Goal: Task Accomplishment & Management: Manage account settings

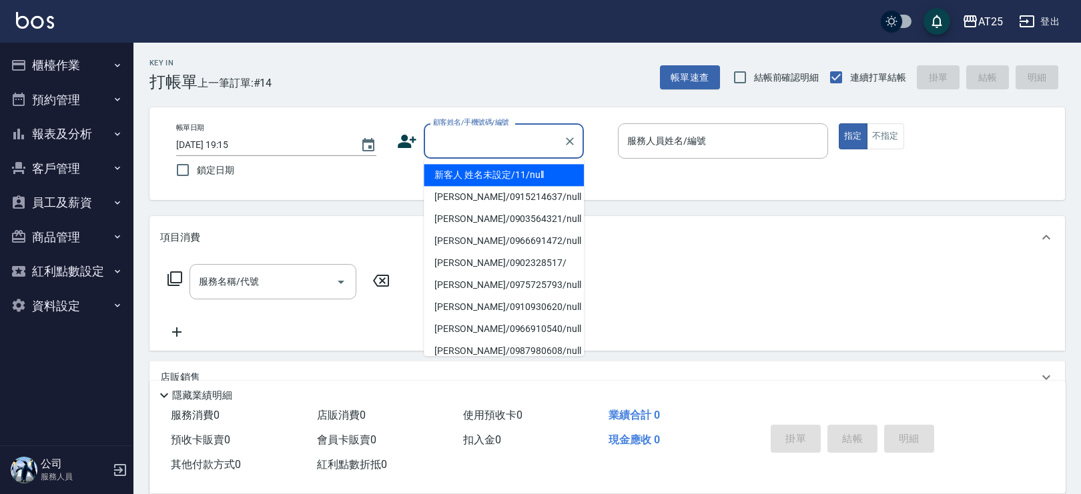
click at [455, 138] on input "顧客姓名/手機號碼/編號" at bounding box center [494, 140] width 128 height 23
click at [513, 176] on li "新客人 姓名未設定/11/null" at bounding box center [504, 175] width 160 height 22
type input "新客人 姓名未設定/11/null"
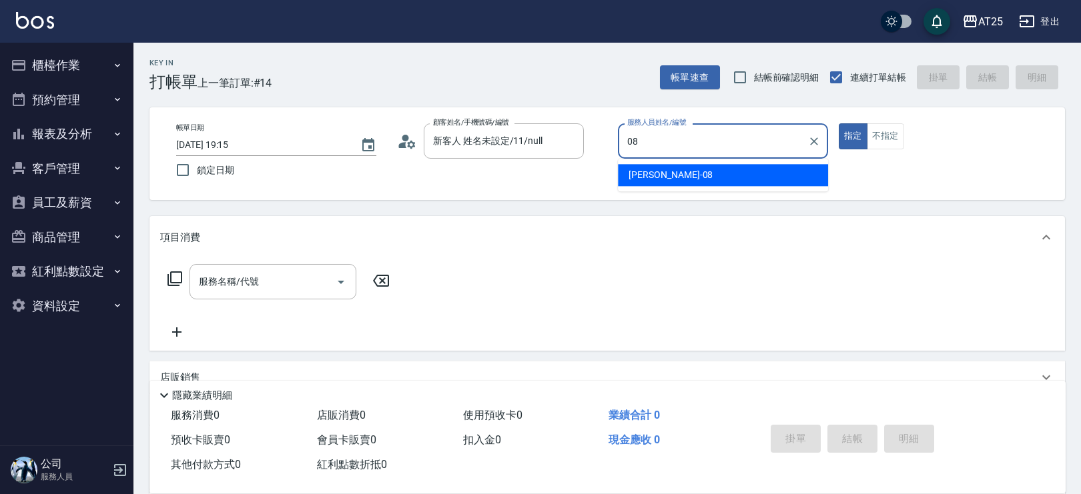
type input "Tony-08"
type button "true"
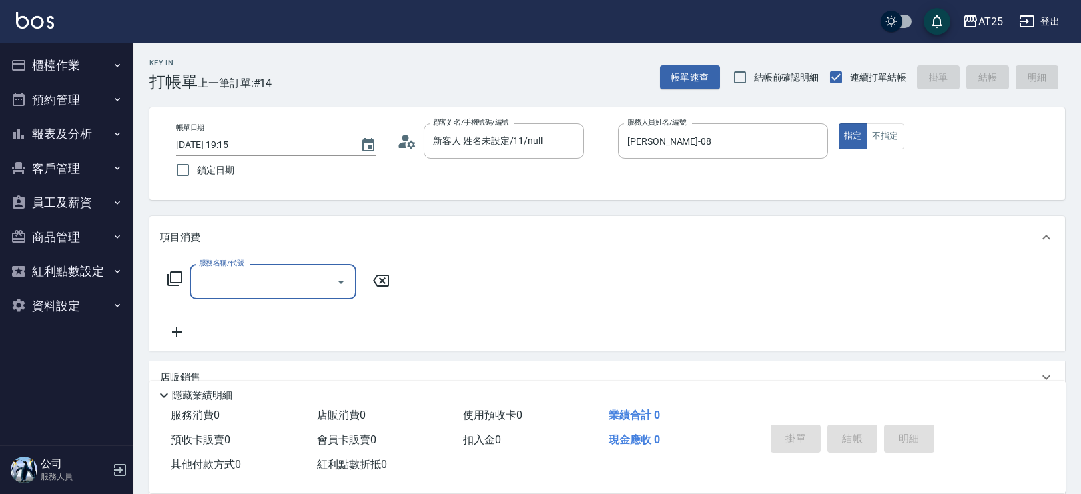
click at [229, 281] on input "服務名稱/代號" at bounding box center [263, 281] width 135 height 23
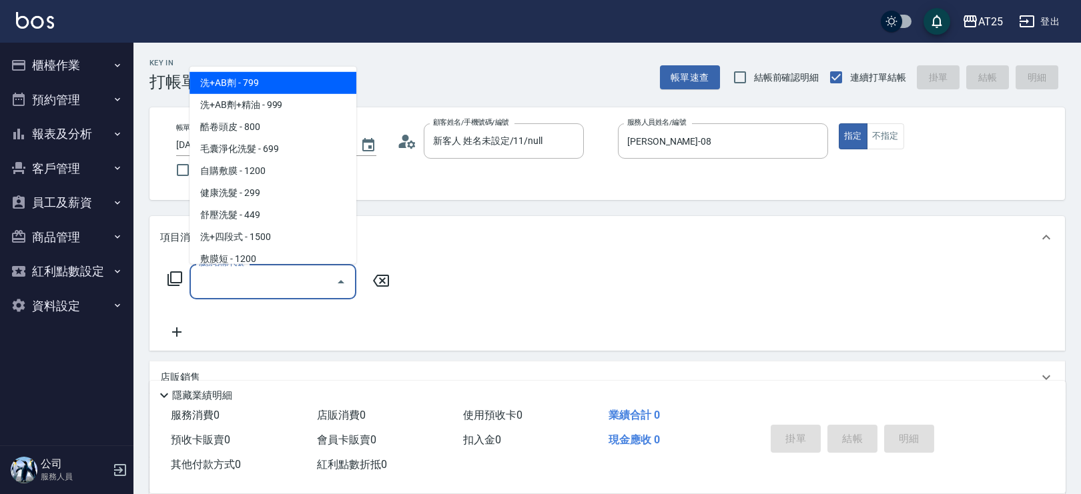
click at [297, 83] on span "洗+AB劑 - 799" at bounding box center [273, 82] width 167 height 22
type input "洗+AB劑(101)"
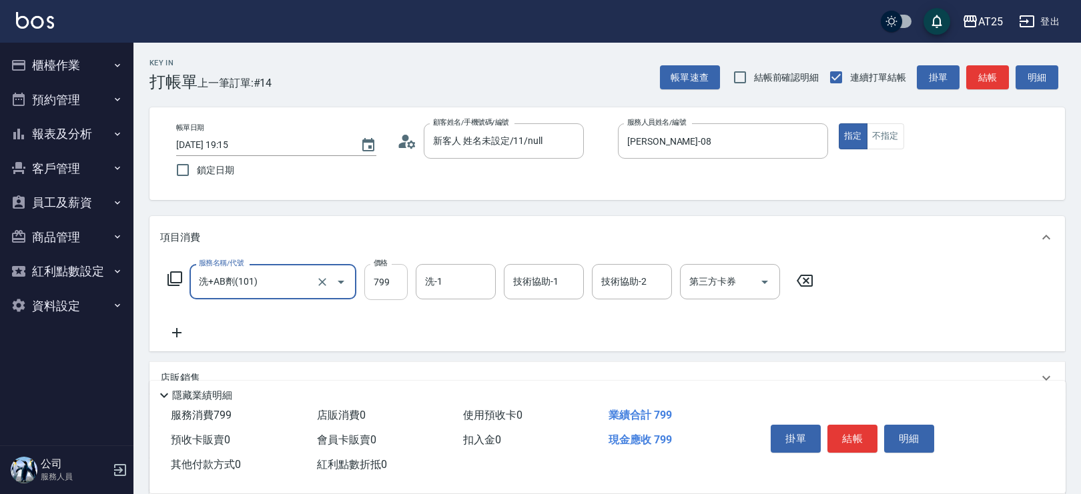
click at [400, 278] on input "799" at bounding box center [385, 282] width 43 height 36
type input "0"
type input "80"
type input "800"
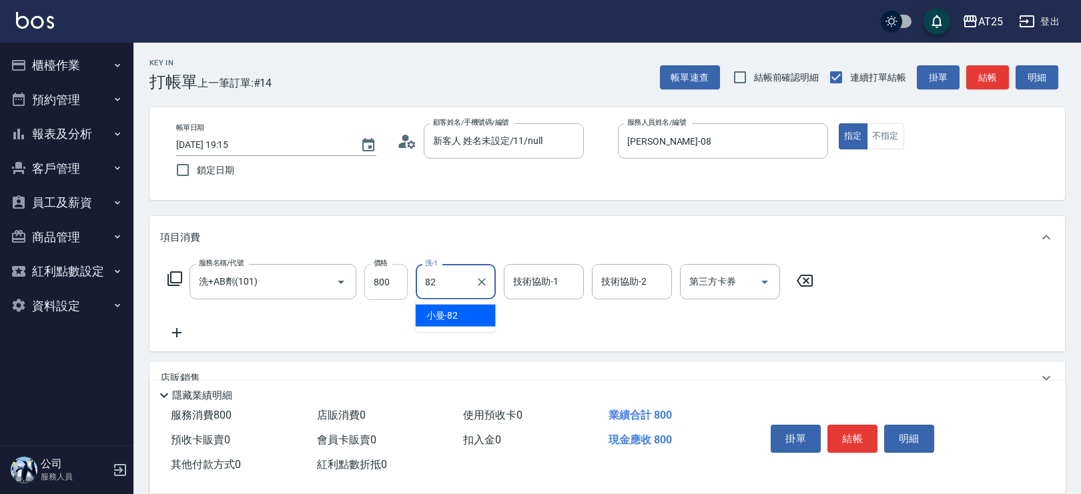
type input "小曼-82"
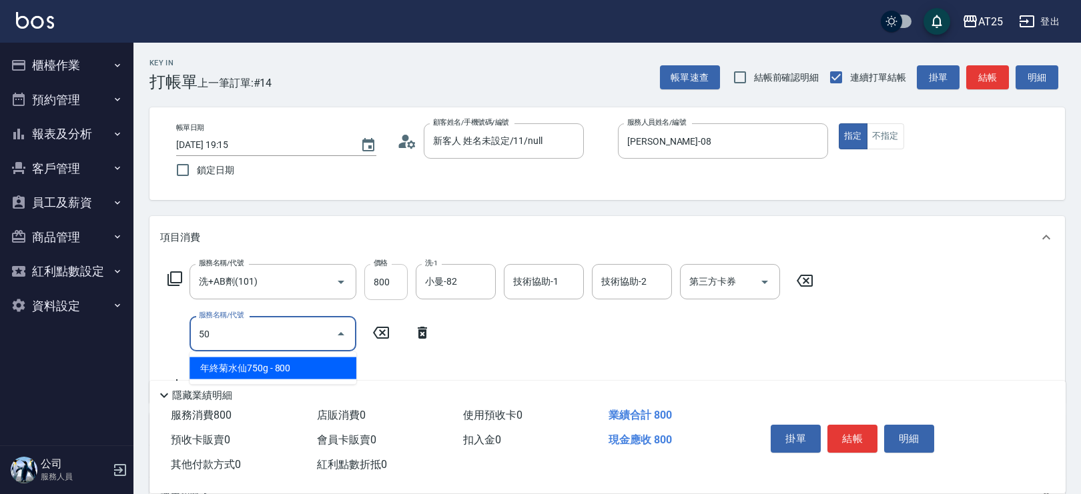
type input "501"
type input "180"
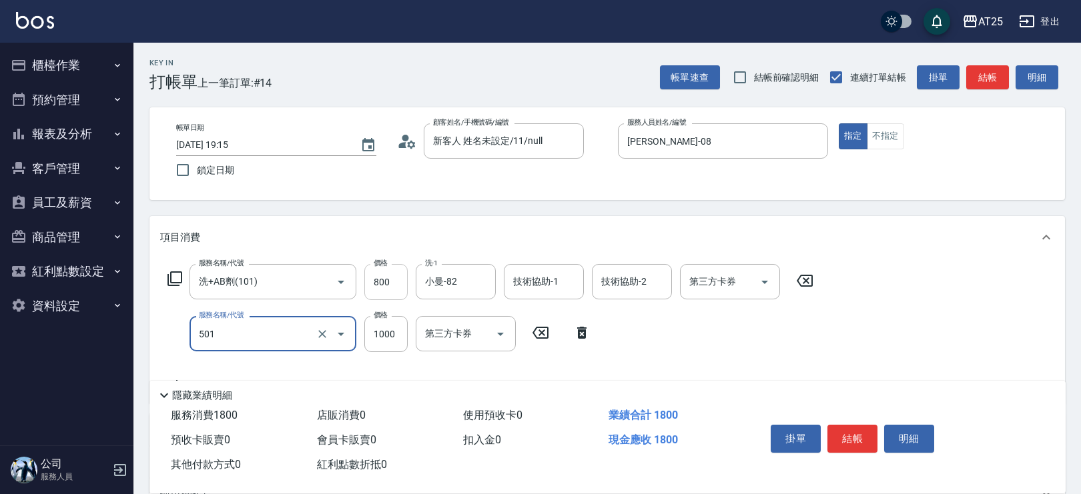
type input "染髮(501)"
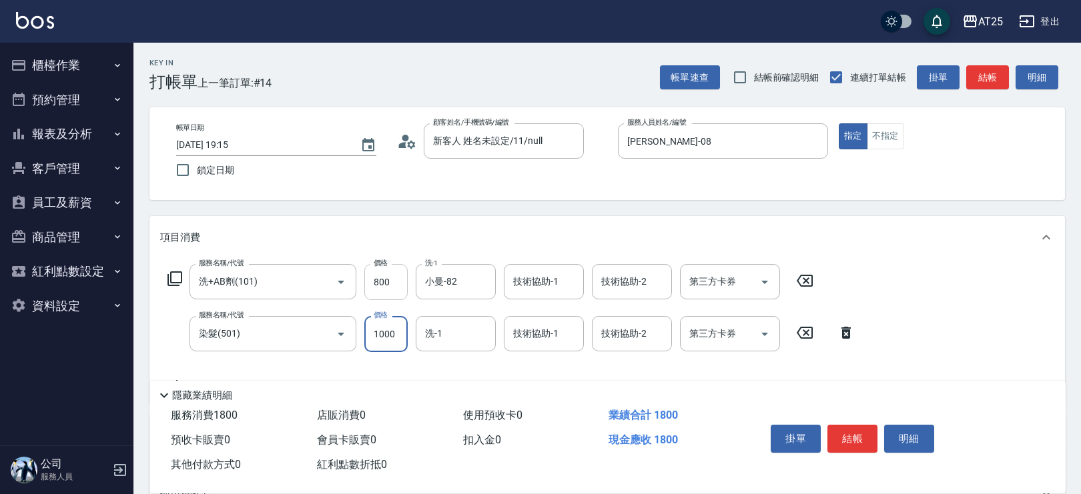
type input "80"
type input "22"
type input "100"
type input "220"
type input "300"
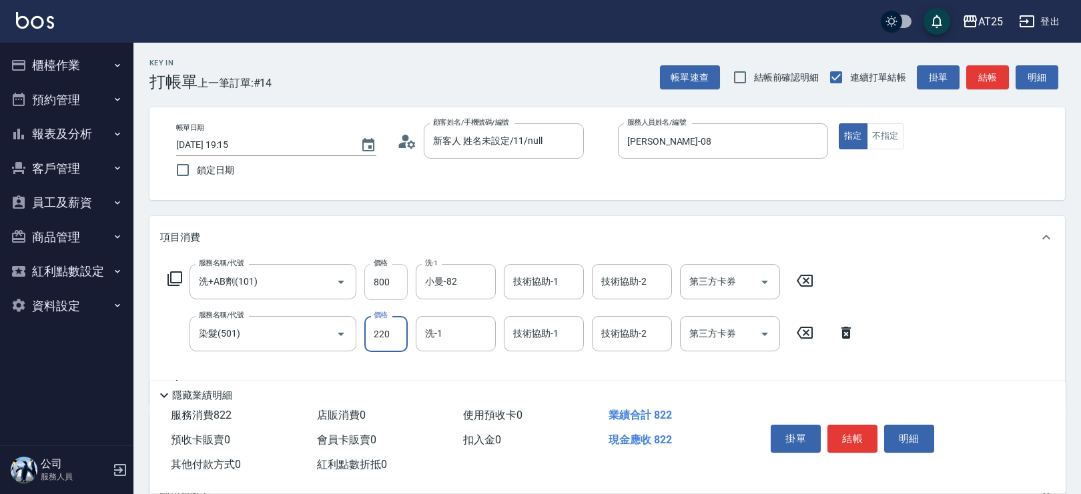
type input "2200"
type input "100"
type input "220"
type input "80"
type input "11"
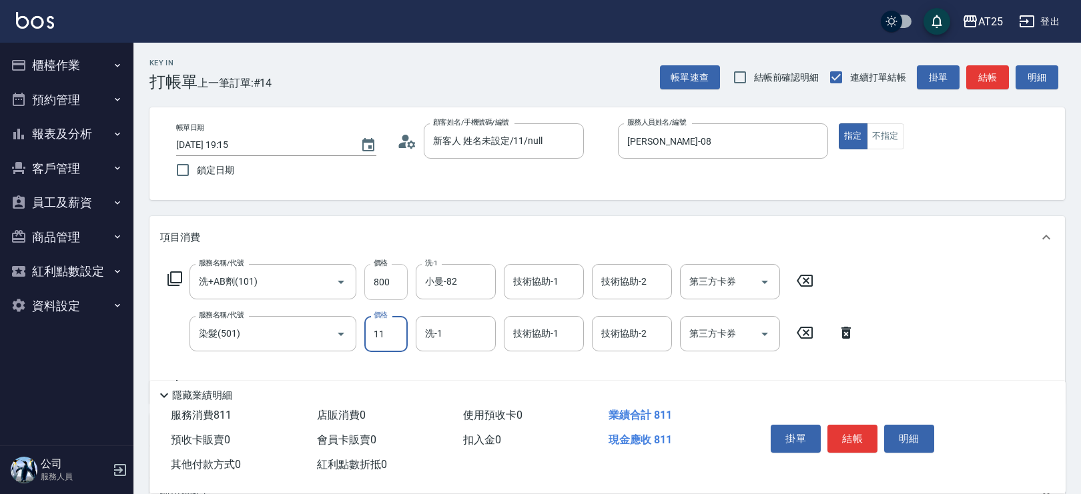
type input "90"
type input "1120"
type input "1200"
type input "11200"
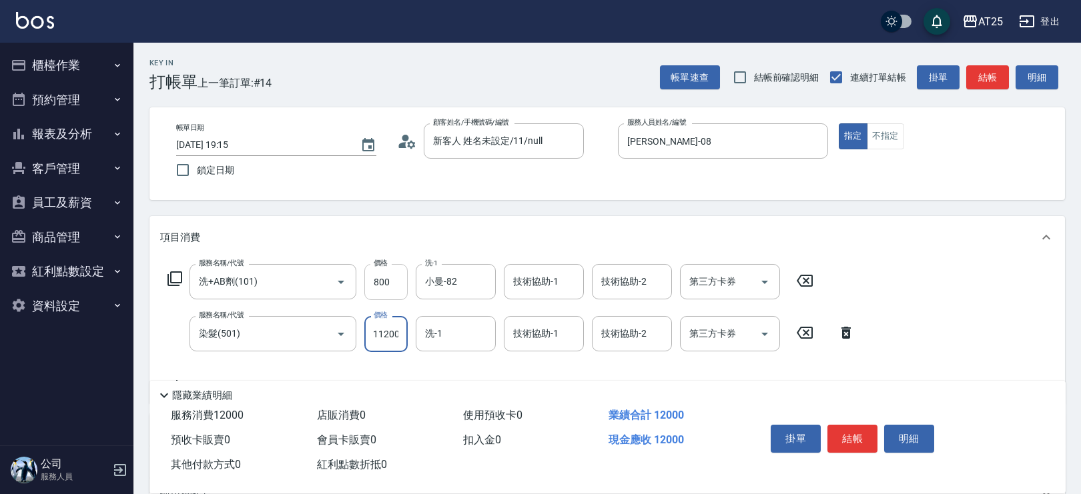
type input "190"
type input "1120"
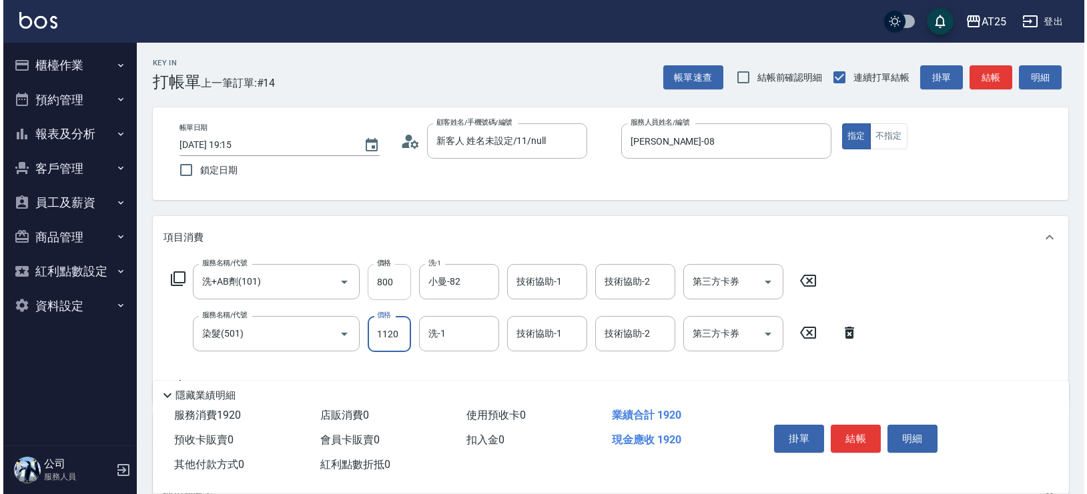
scroll to position [0, 0]
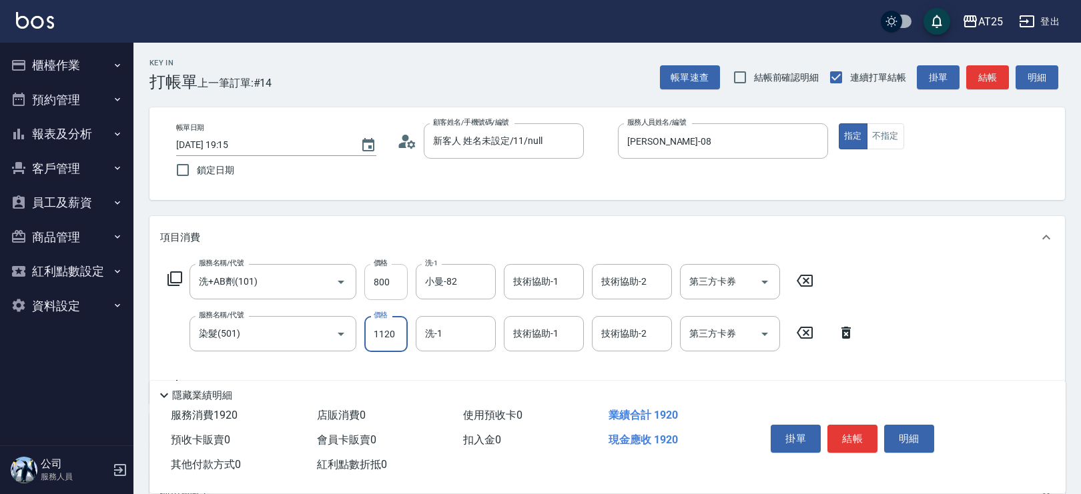
type input "90"
type input "11"
type input "80"
type input "12"
type input "90"
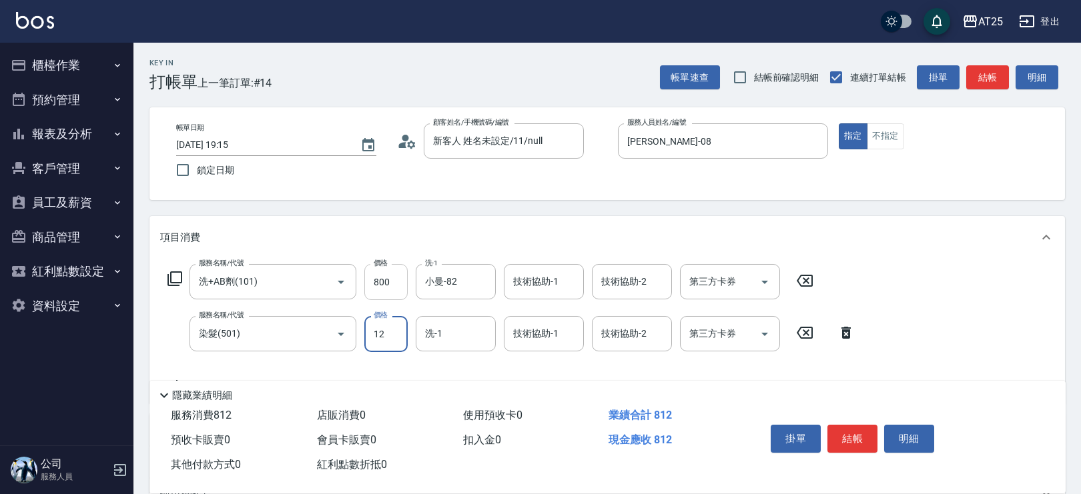
type input "120"
type input "200"
type input "1200"
click at [852, 428] on button "結帳" at bounding box center [852, 439] width 50 height 28
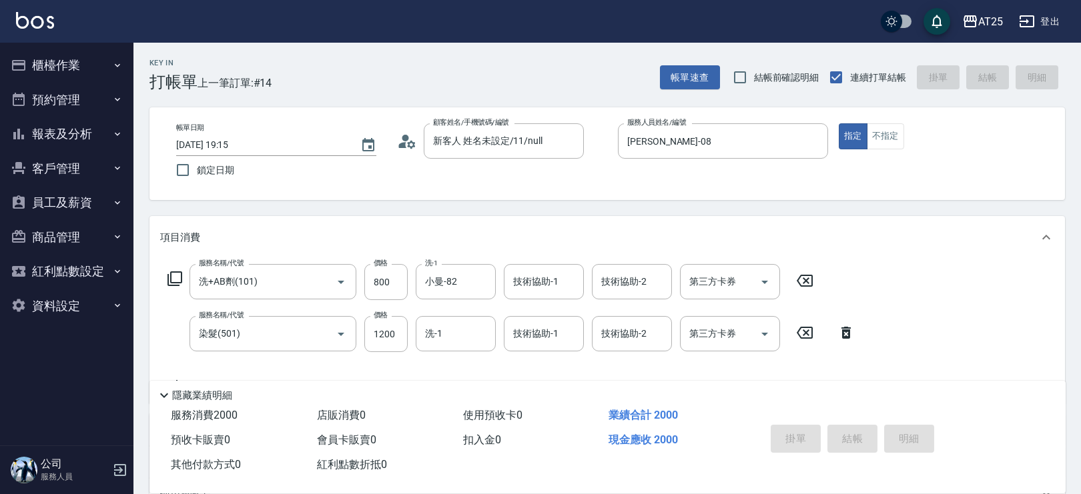
type input "2025/09/25 19:16"
type input "0"
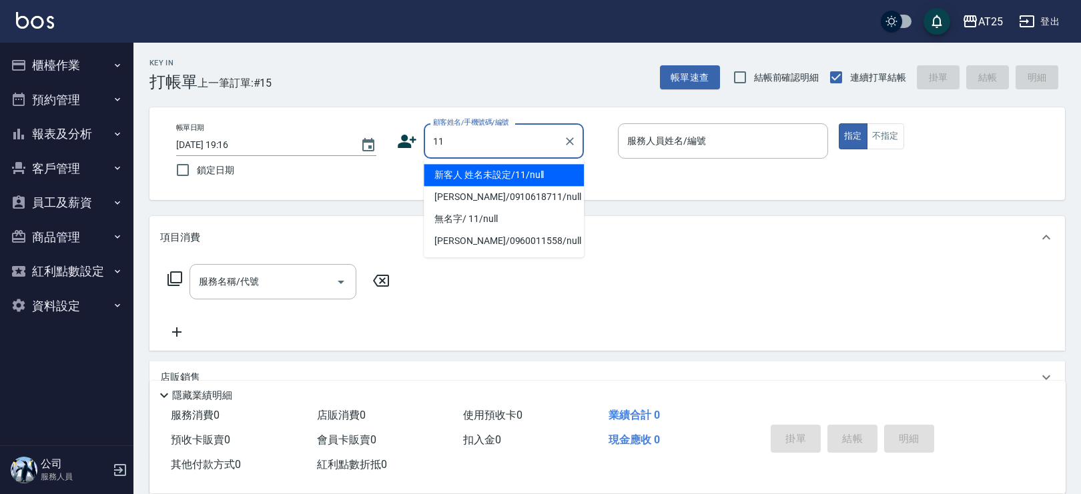
type input "新客人 姓名未設定/11/null"
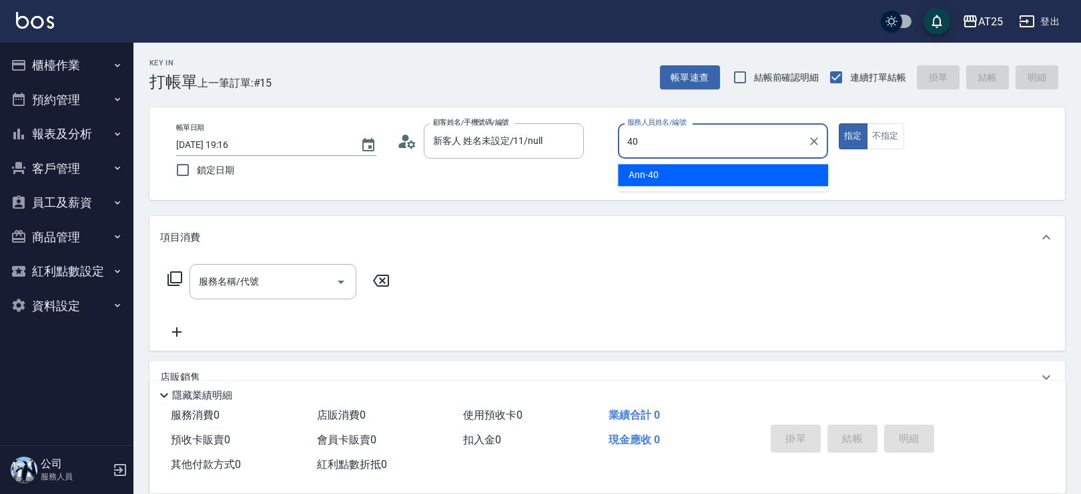
type input "Ann-40"
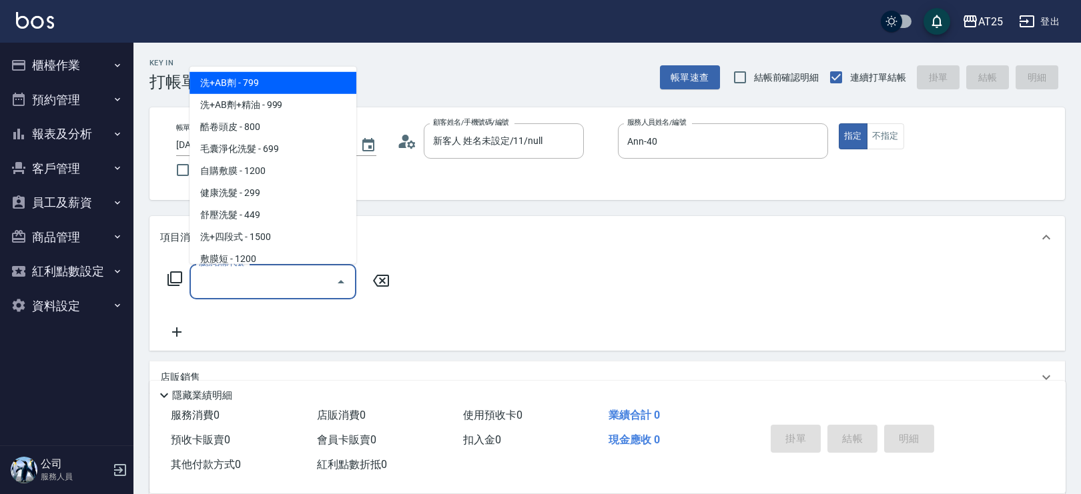
click at [252, 274] on input "服務名稱/代號" at bounding box center [263, 281] width 135 height 23
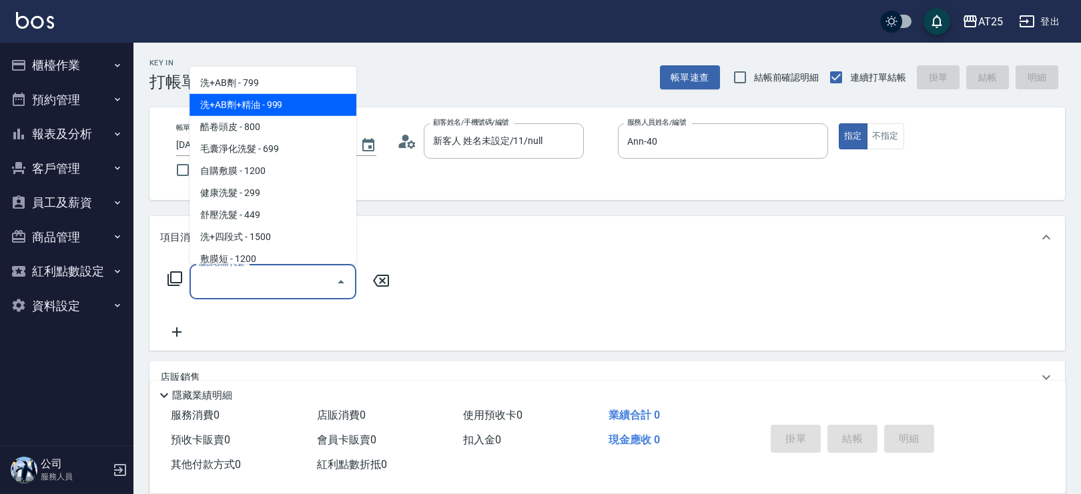
click at [288, 95] on span "洗+AB劑+精油 - 999" at bounding box center [273, 104] width 167 height 22
type input "洗+AB劑+精油(102)"
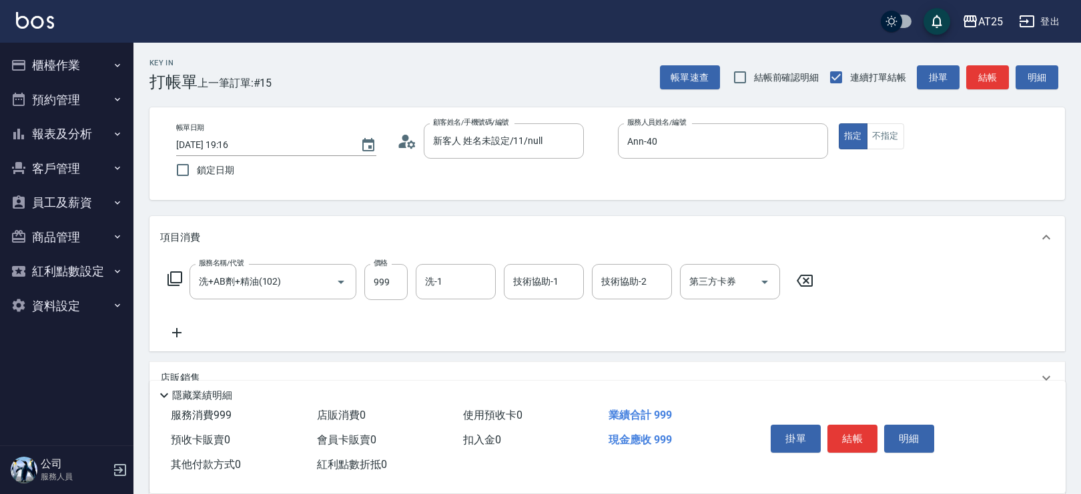
click at [179, 282] on icon at bounding box center [174, 279] width 15 height 15
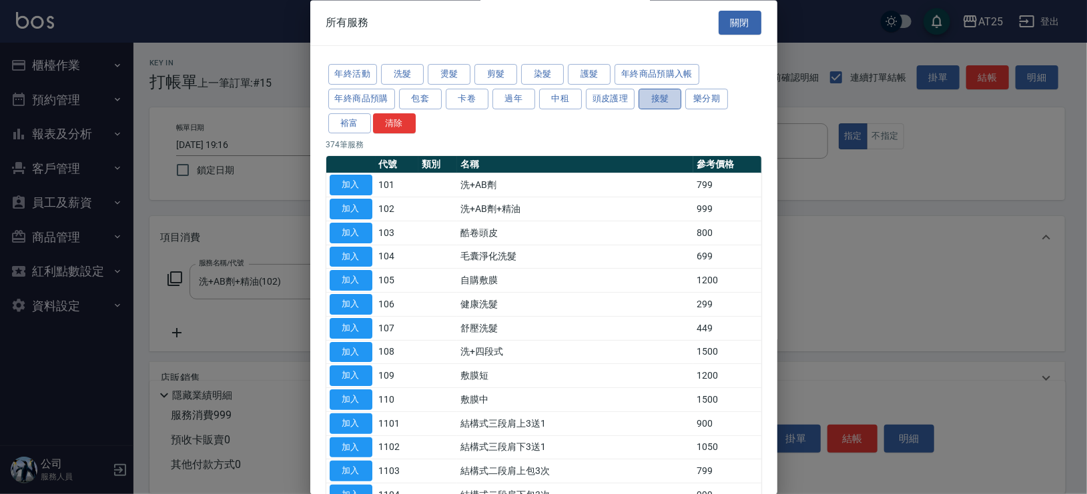
click at [652, 104] on button "接髮" at bounding box center [660, 99] width 43 height 21
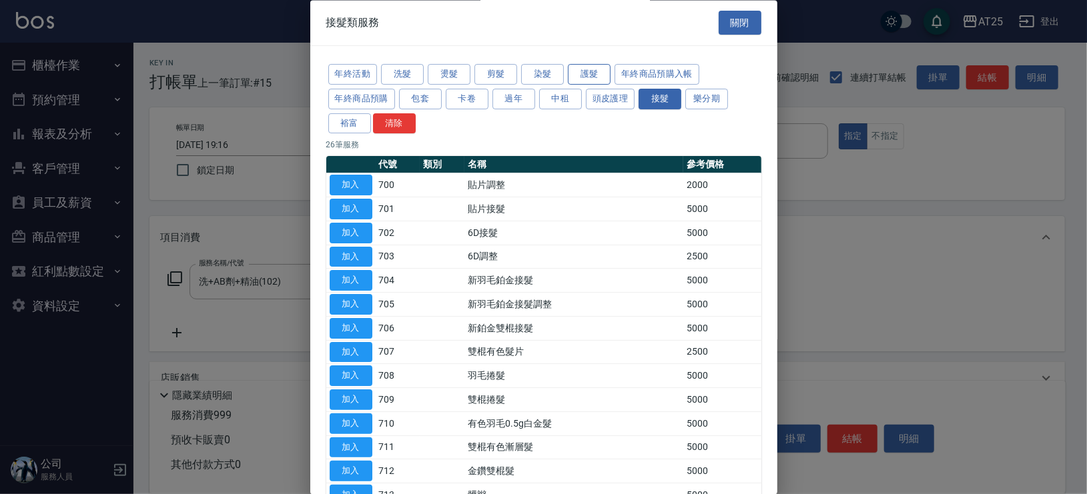
click at [592, 68] on button "護髮" at bounding box center [589, 75] width 43 height 21
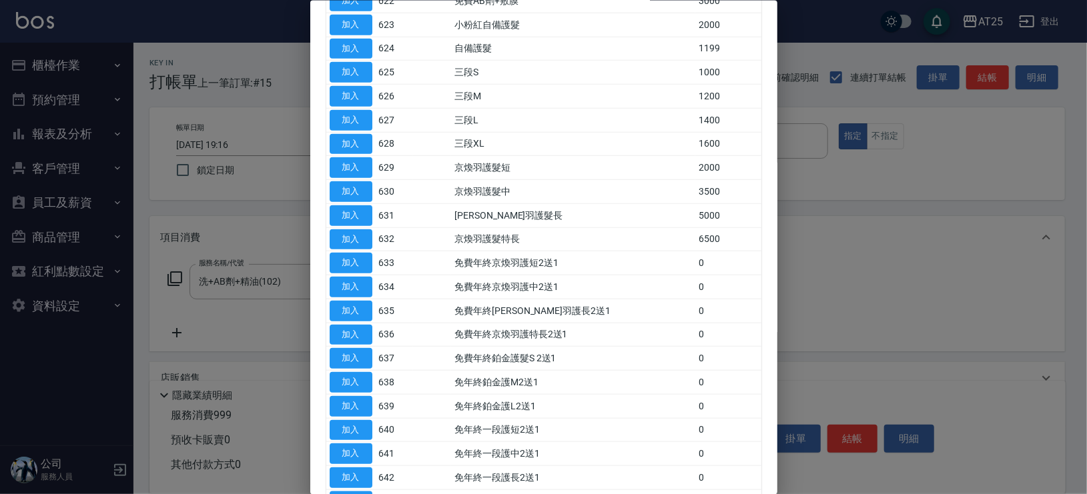
scroll to position [938, 0]
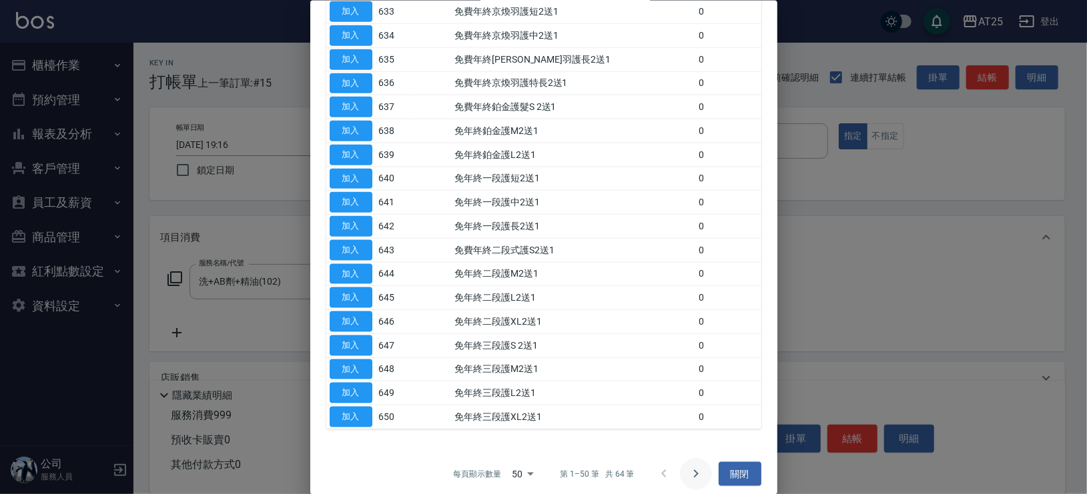
click at [691, 466] on icon "Go to next page" at bounding box center [696, 474] width 16 height 16
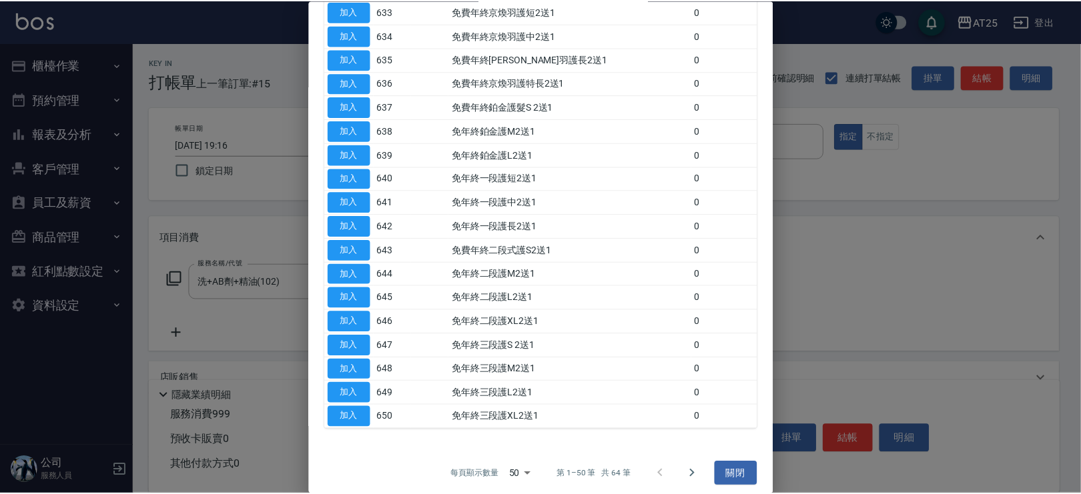
scroll to position [84, 0]
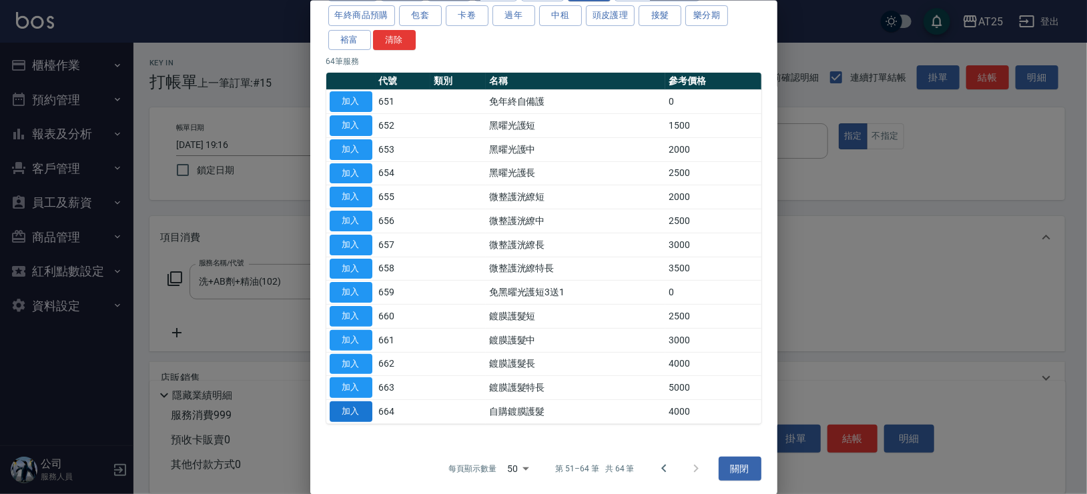
click at [354, 408] on button "加入" at bounding box center [351, 412] width 43 height 21
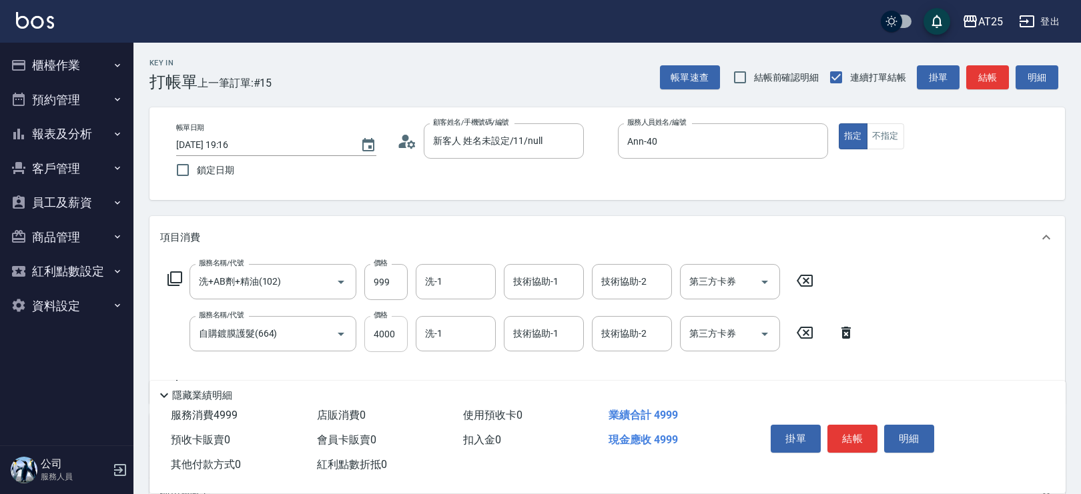
click at [396, 317] on input "4000" at bounding box center [385, 334] width 43 height 36
type input "100"
type input "30"
type input "120"
type input "300"
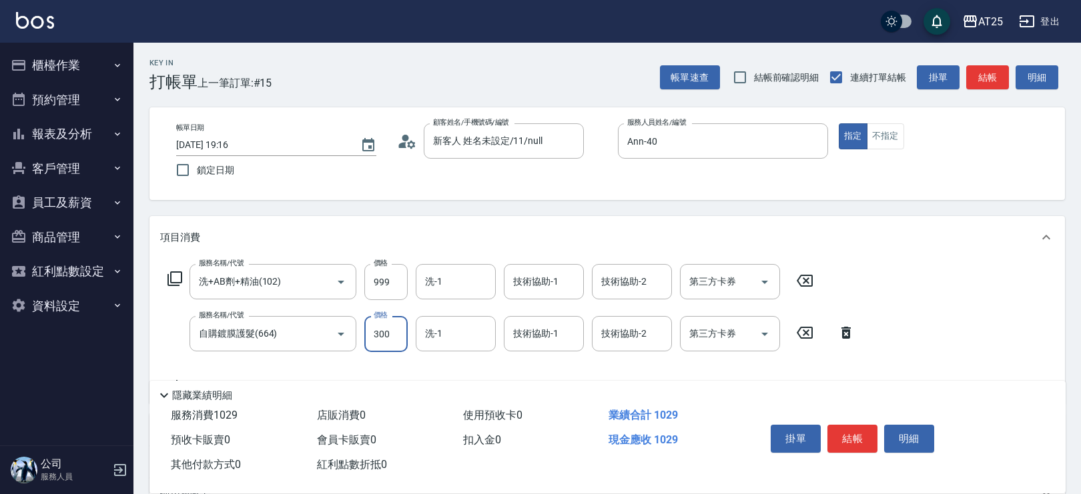
type input "390"
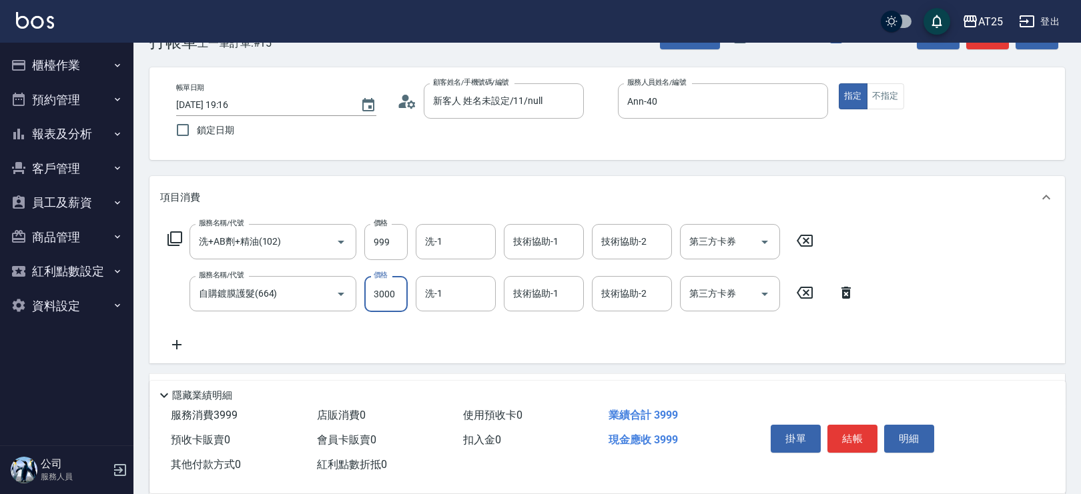
scroll to position [101, 0]
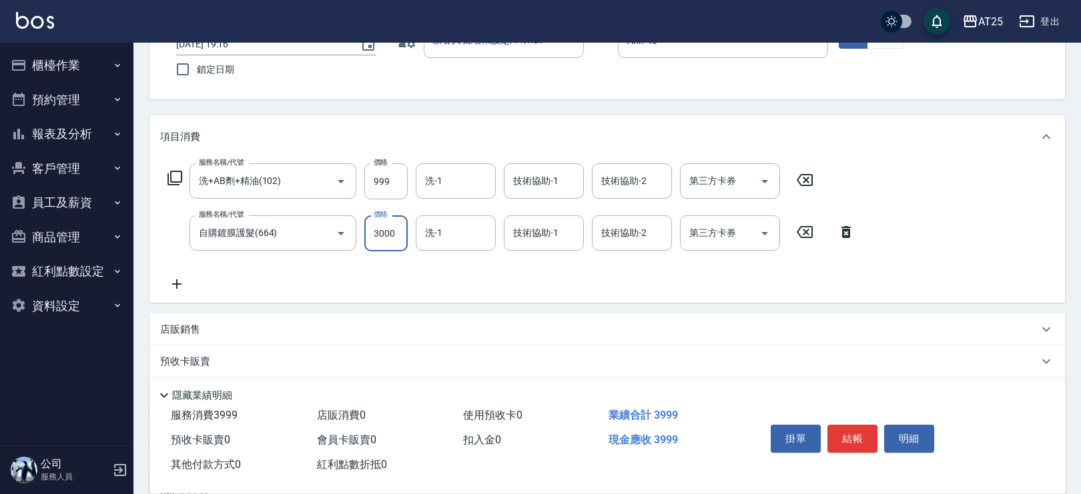
type input "3000"
click at [176, 287] on icon at bounding box center [176, 284] width 9 height 9
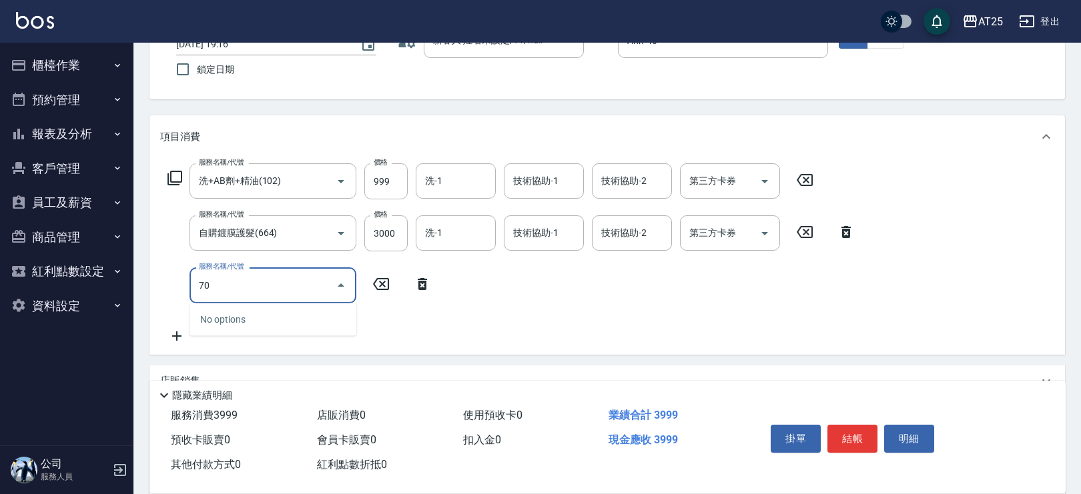
type input "705"
type input "890"
type input "新羽毛鉑金接髮調整(705)"
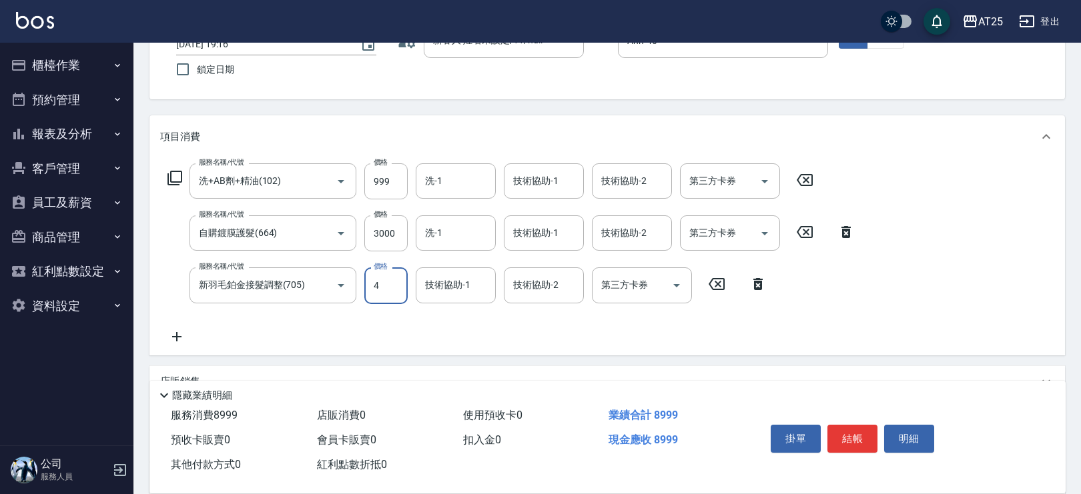
type input "40"
type input "430"
type input "400"
type input "790"
type input "4000"
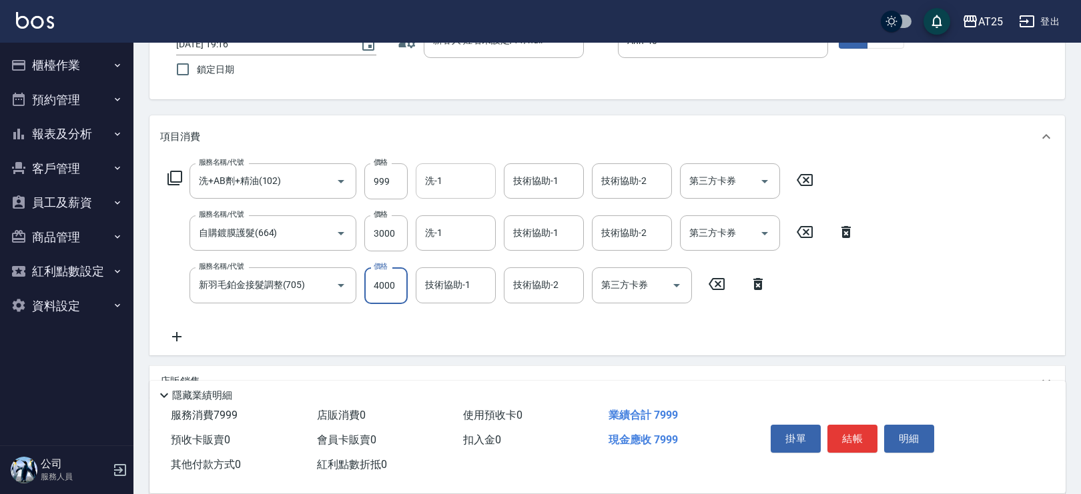
click at [450, 182] on input "洗-1" at bounding box center [456, 181] width 68 height 23
type input "Jessica-80"
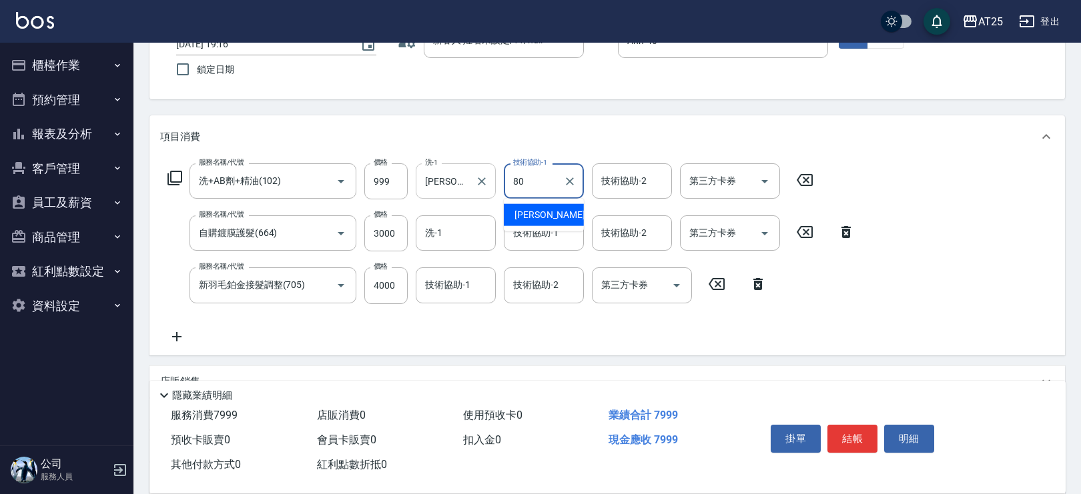
type input "Jessica-80"
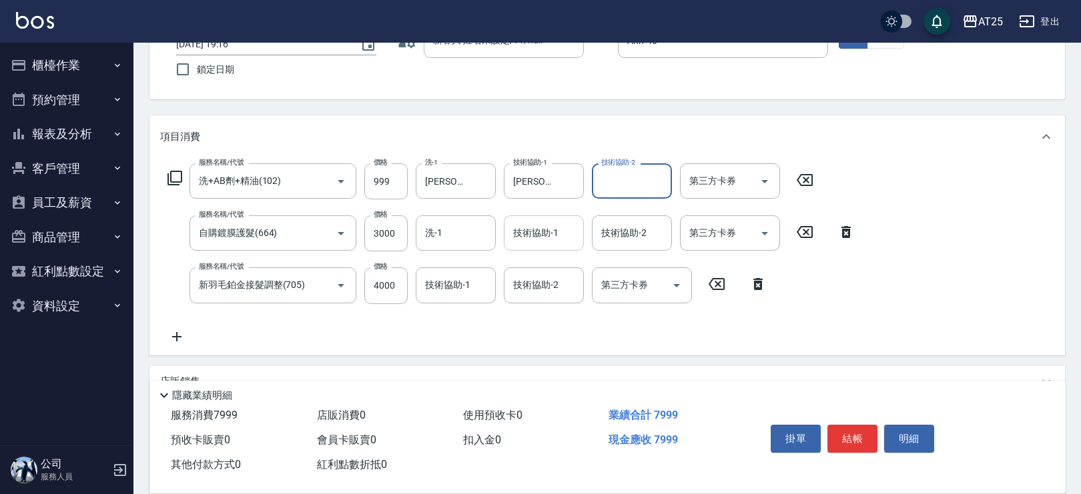
click at [568, 242] on input "技術協助-1" at bounding box center [544, 233] width 68 height 23
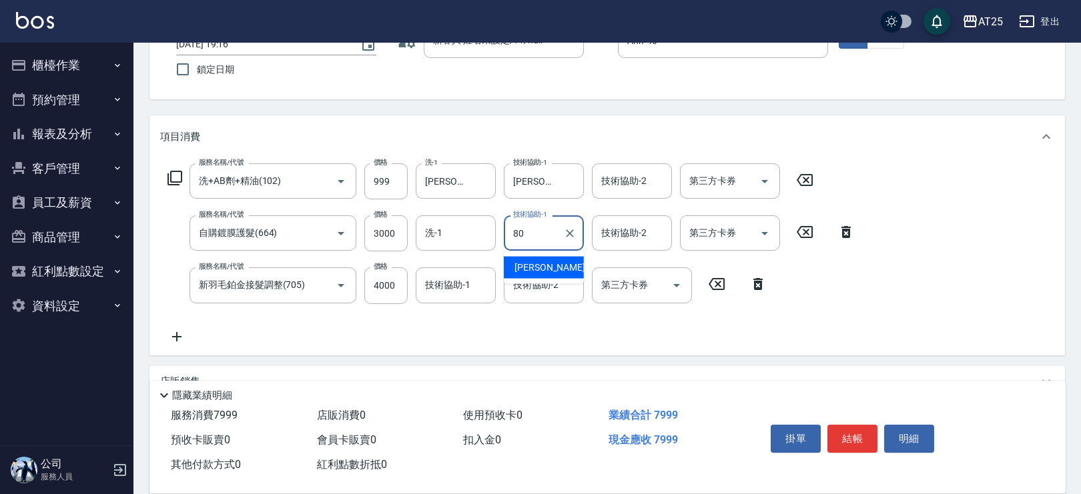
type input "Jessica-80"
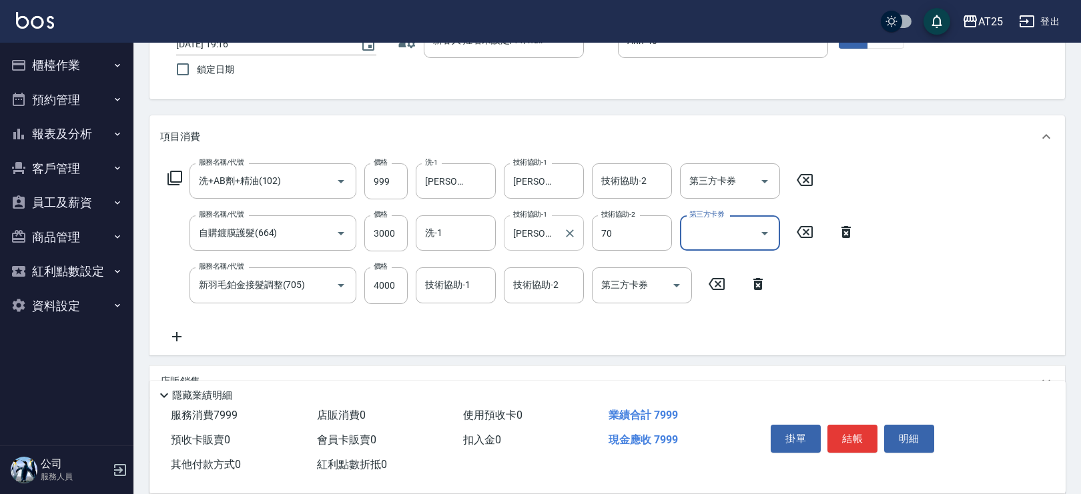
type input "惠均-70"
click at [474, 286] on input "技術協助-1" at bounding box center [456, 285] width 68 height 23
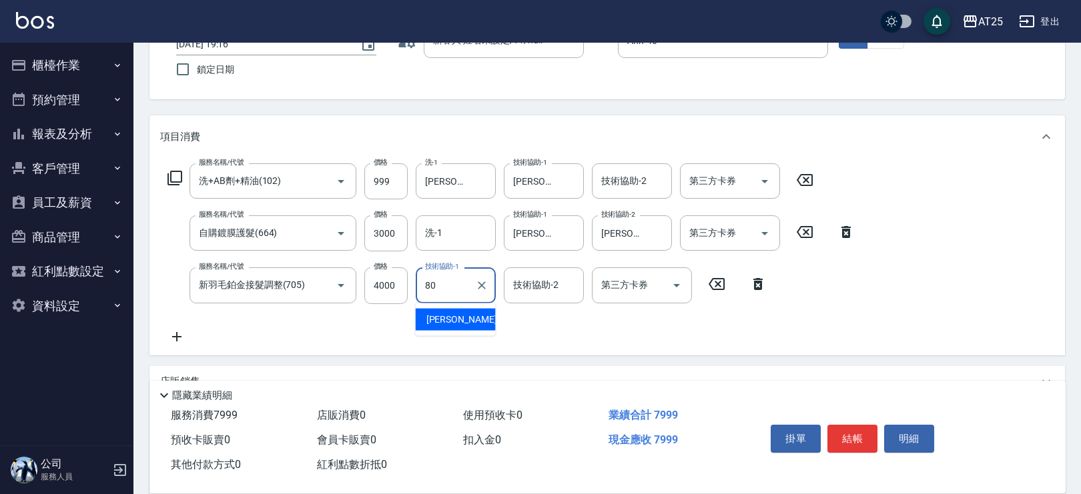
type input "Jessica-80"
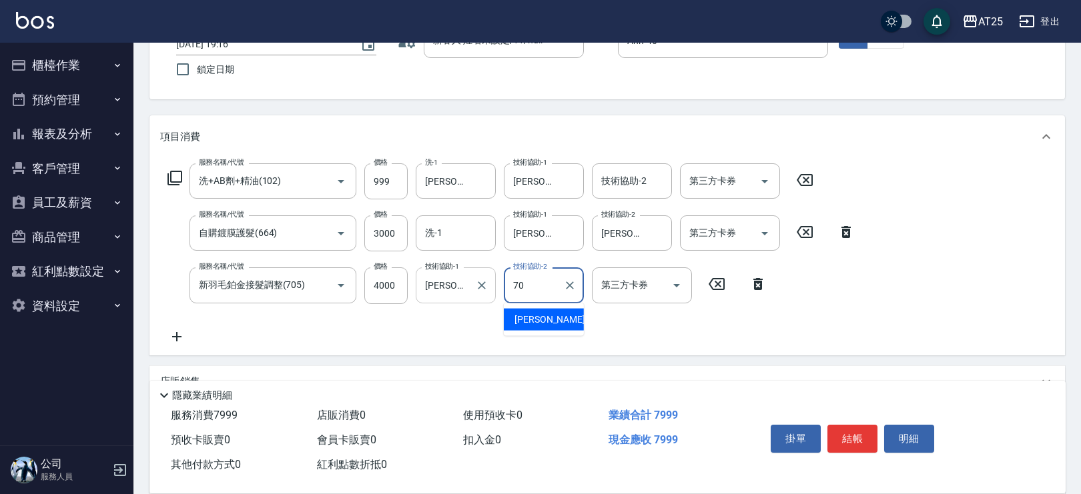
type input "惠均-70"
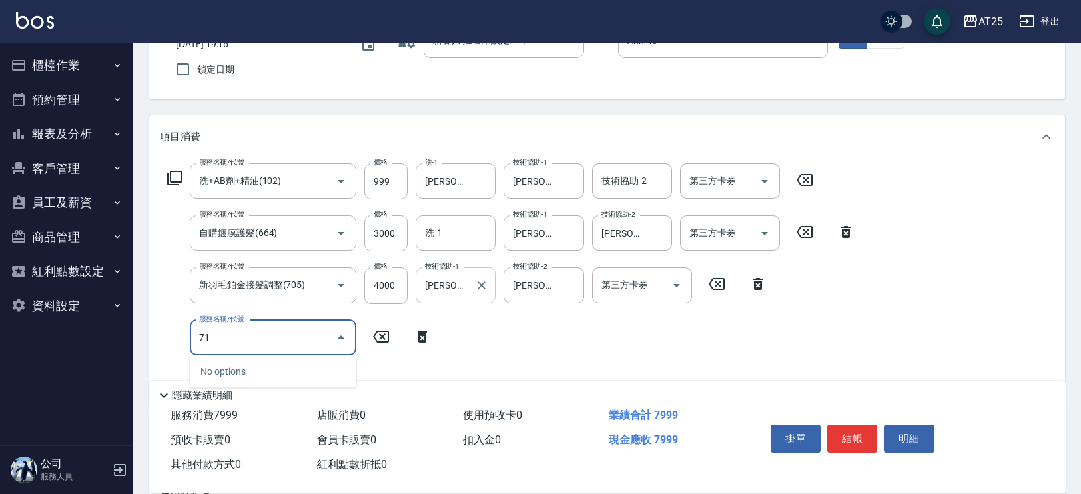
type input "714"
type input "940"
type input "拆(714)"
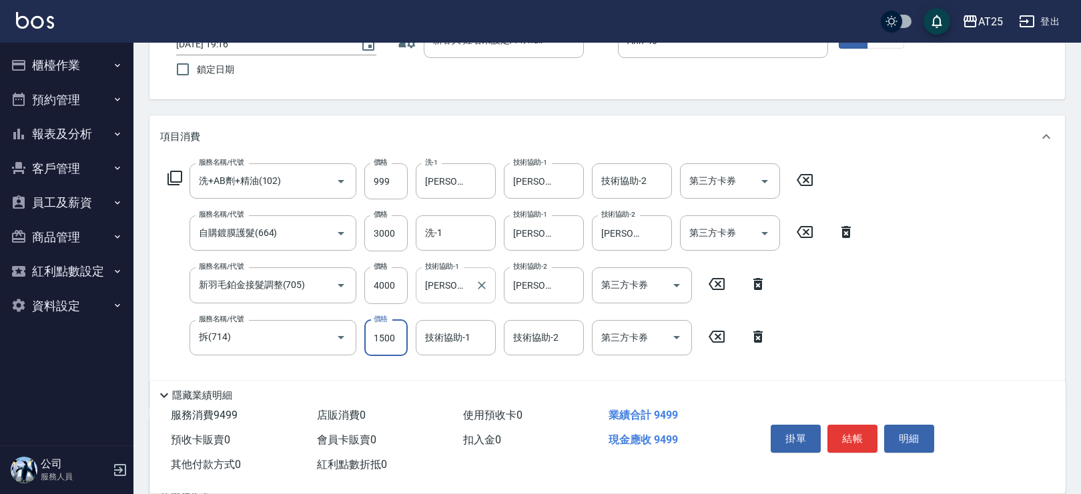
type input "790"
type input "0"
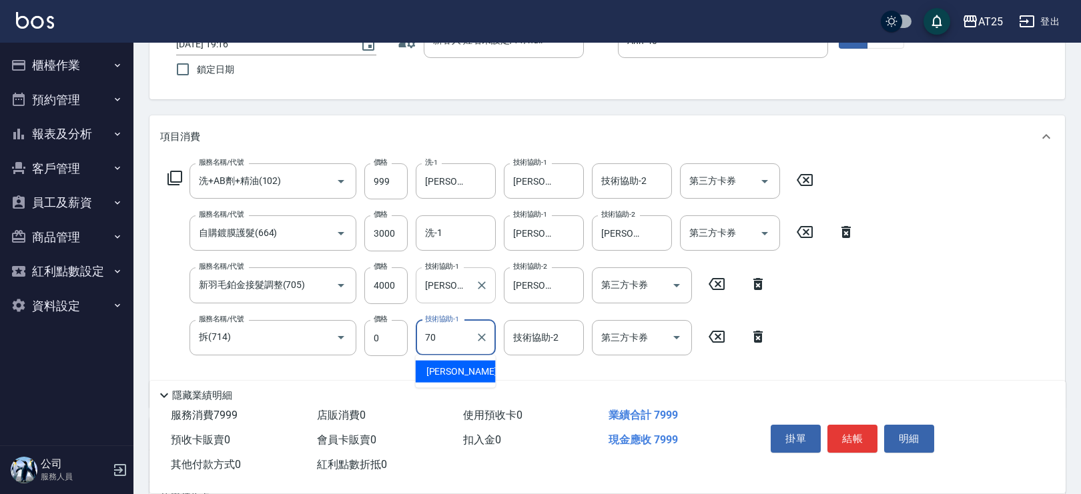
type input "惠均-70"
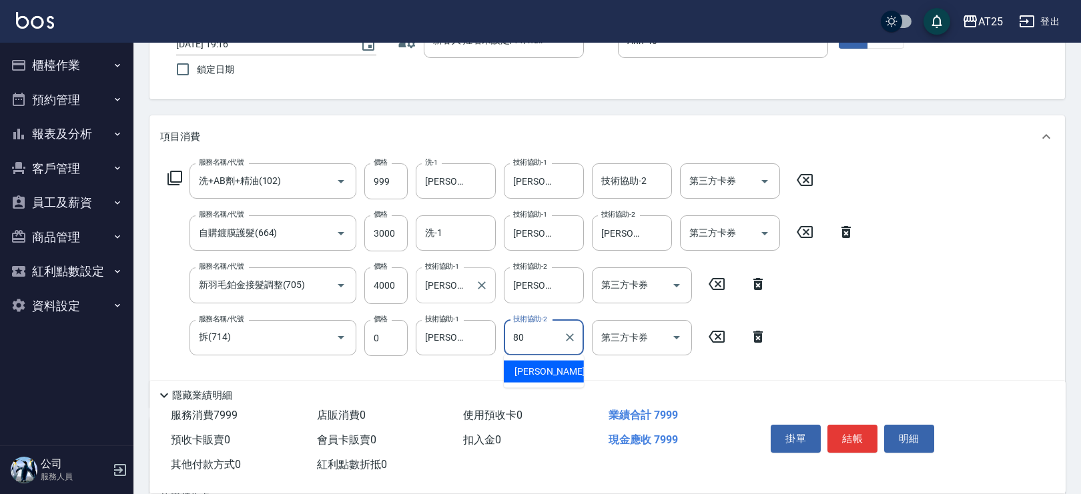
type input "Jessica-80"
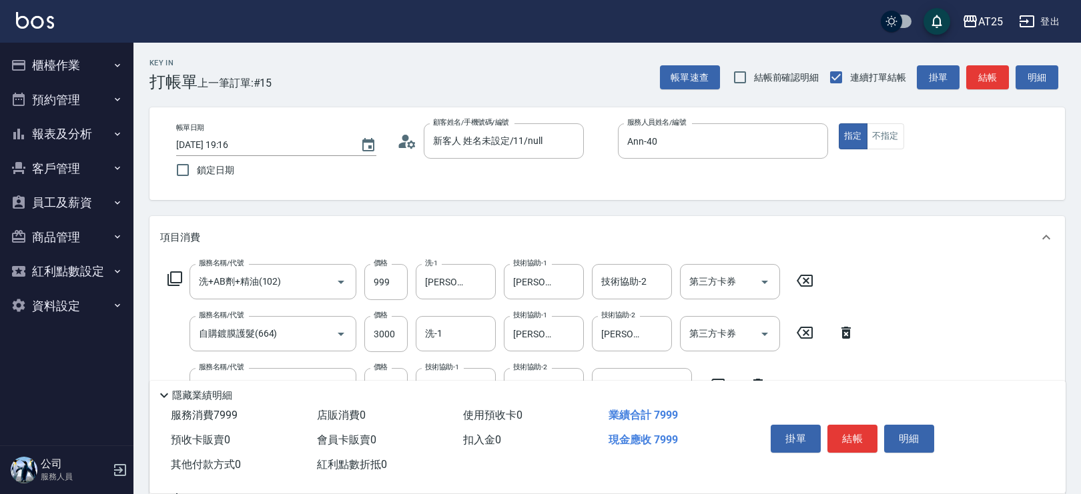
scroll to position [342, 0]
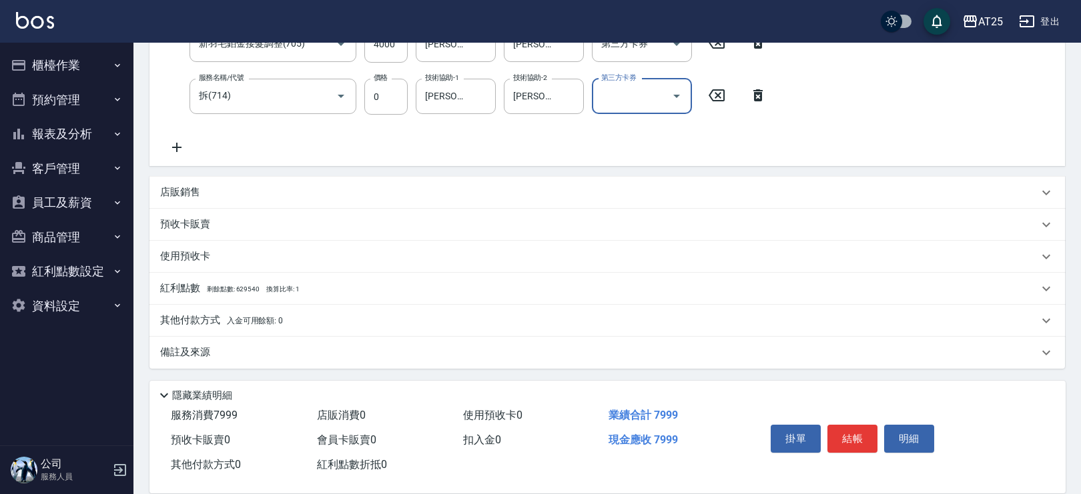
click at [225, 320] on p "其他付款方式 入金可用餘額: 0" at bounding box center [221, 321] width 123 height 15
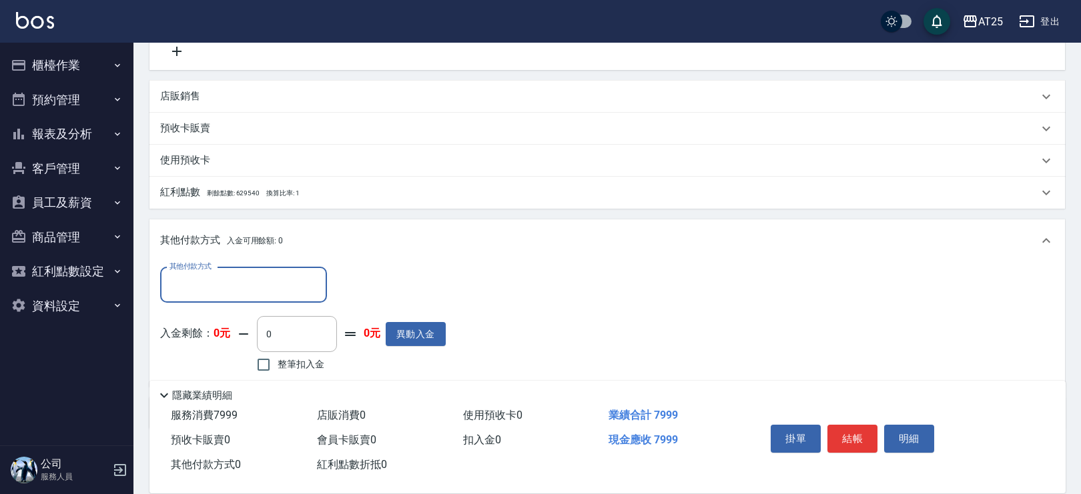
scroll to position [499, 0]
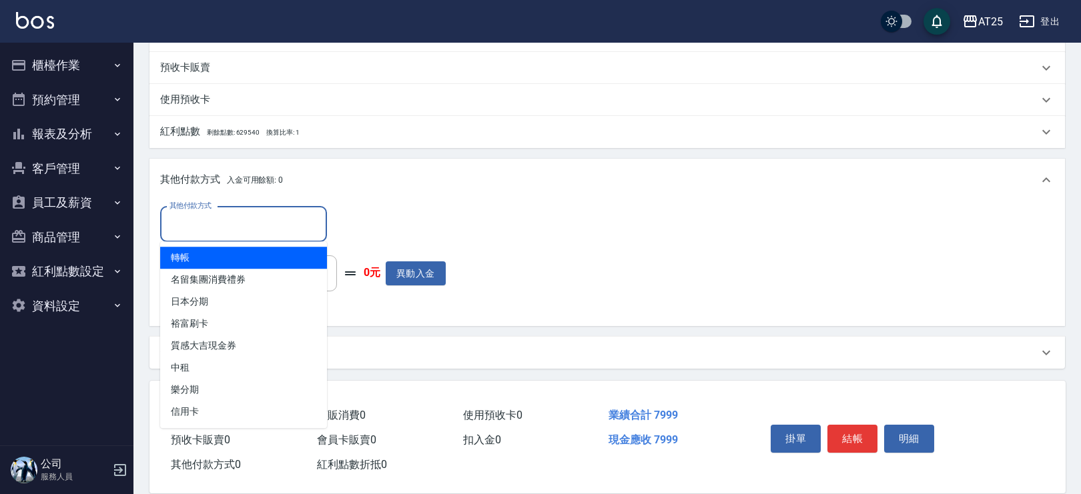
click at [250, 234] on input "其他付款方式" at bounding box center [243, 224] width 155 height 23
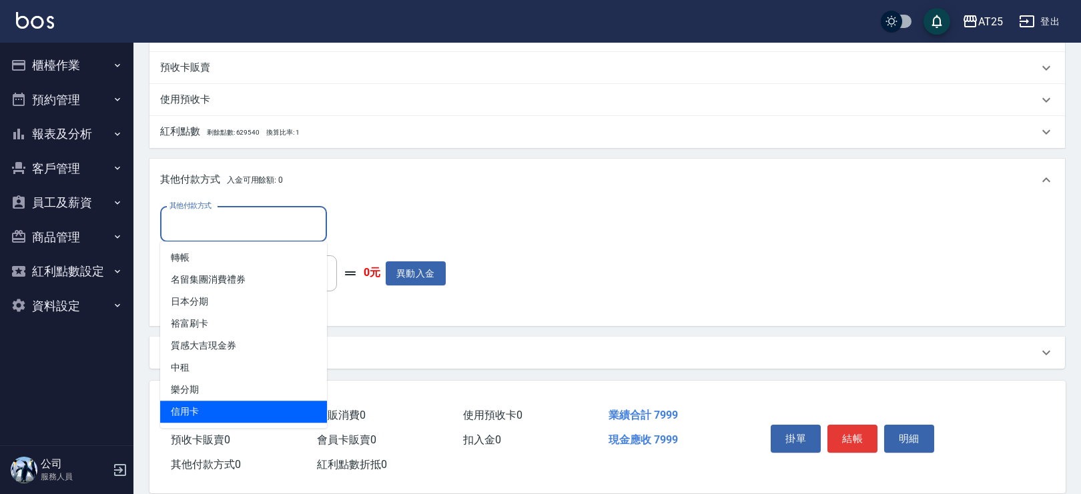
click at [222, 418] on span "信用卡" at bounding box center [243, 412] width 167 height 22
type input "信用卡"
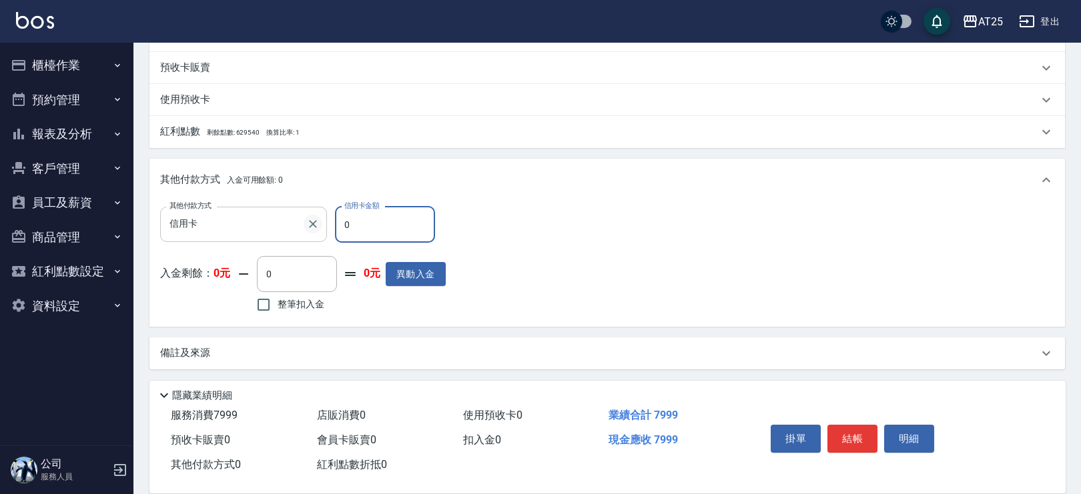
drag, startPoint x: 350, startPoint y: 228, endPoint x: 317, endPoint y: 227, distance: 33.4
click at [316, 227] on div "其他付款方式 信用卡 其他付款方式 信用卡金額 0 信用卡金額" at bounding box center [303, 225] width 286 height 36
type input "79"
type input "720"
type input "7999"
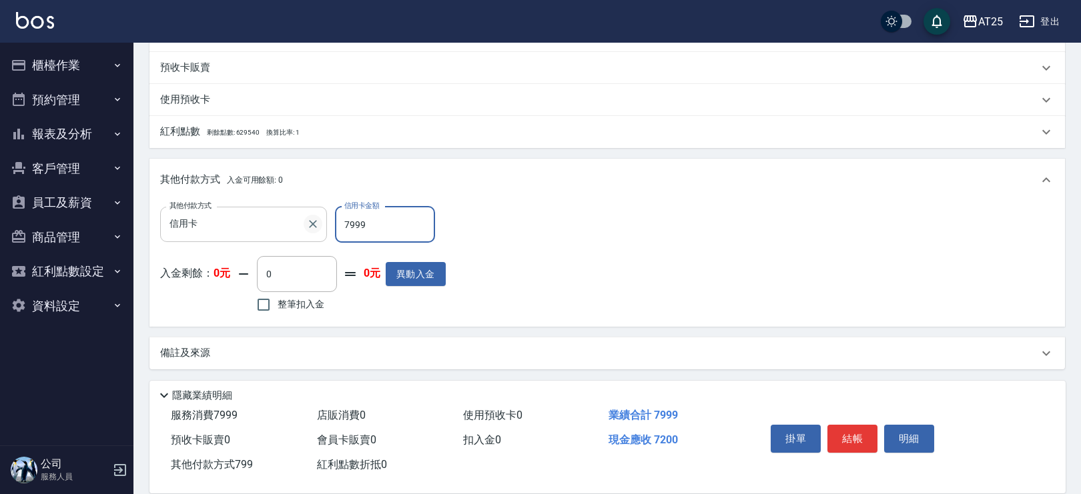
type input "0"
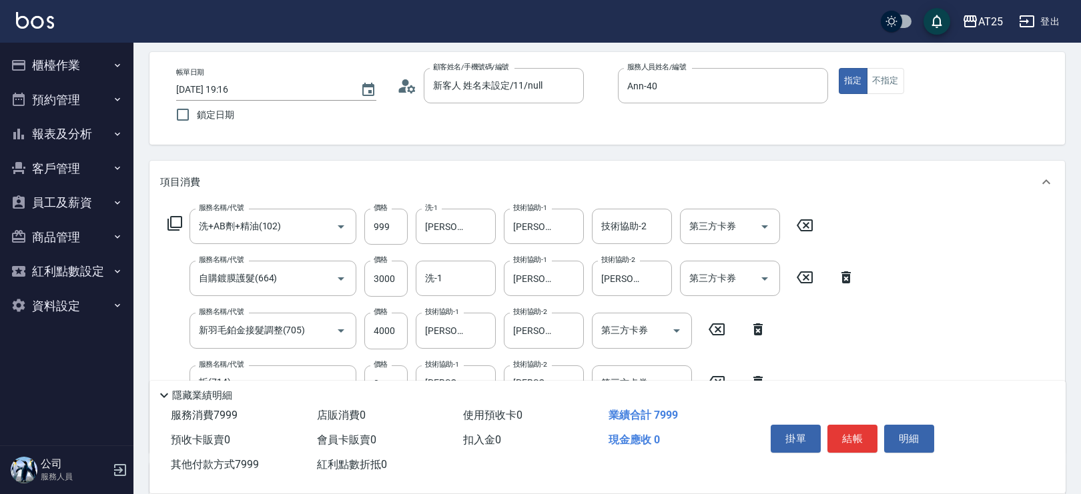
scroll to position [0, 0]
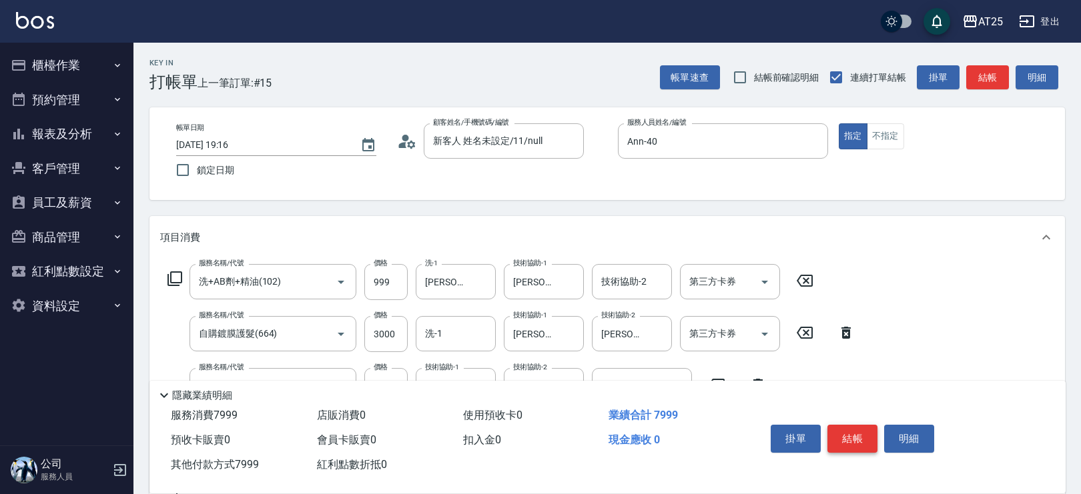
type input "7999"
drag, startPoint x: 853, startPoint y: 432, endPoint x: 849, endPoint y: 423, distance: 9.6
click at [854, 430] on button "結帳" at bounding box center [852, 439] width 50 height 28
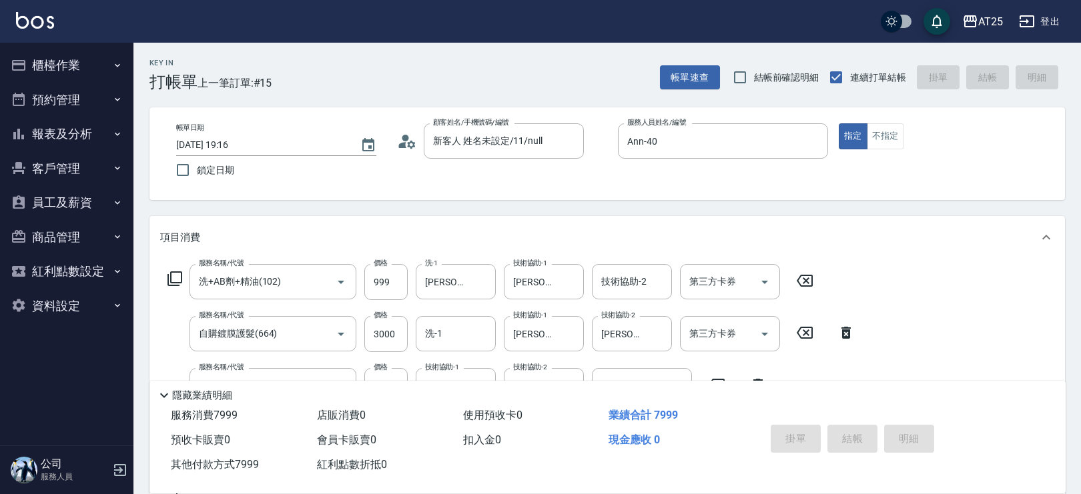
type input "2025/09/25 19:17"
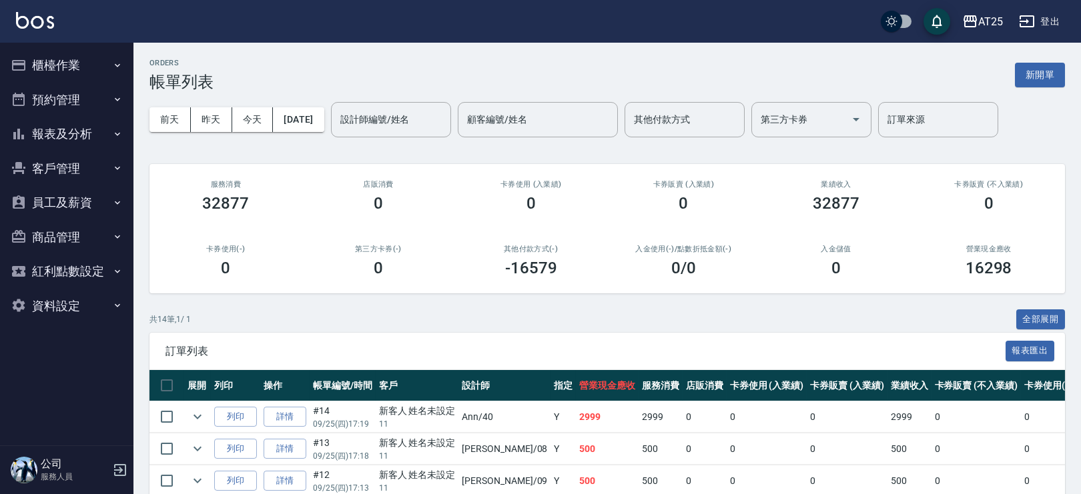
click at [89, 135] on button "報表及分析" at bounding box center [66, 134] width 123 height 35
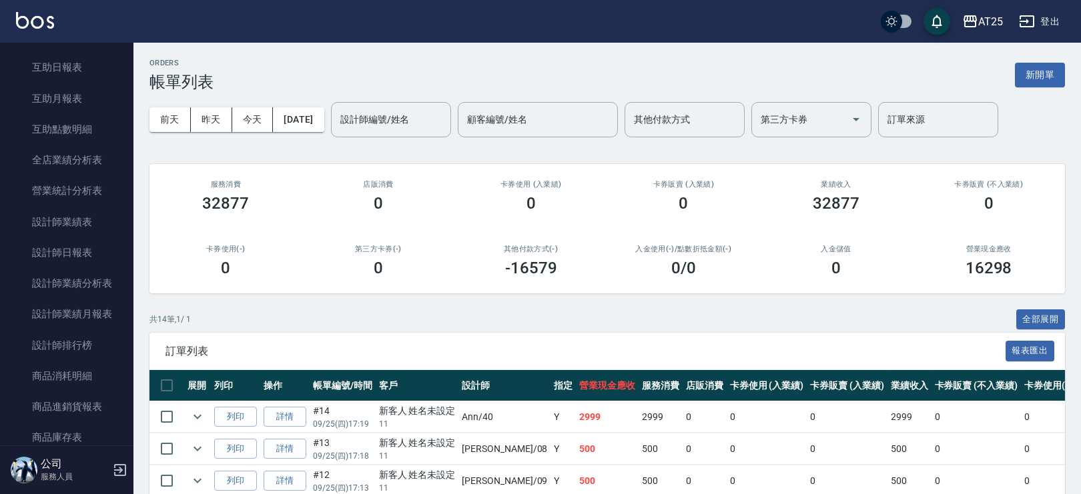
scroll to position [234, 0]
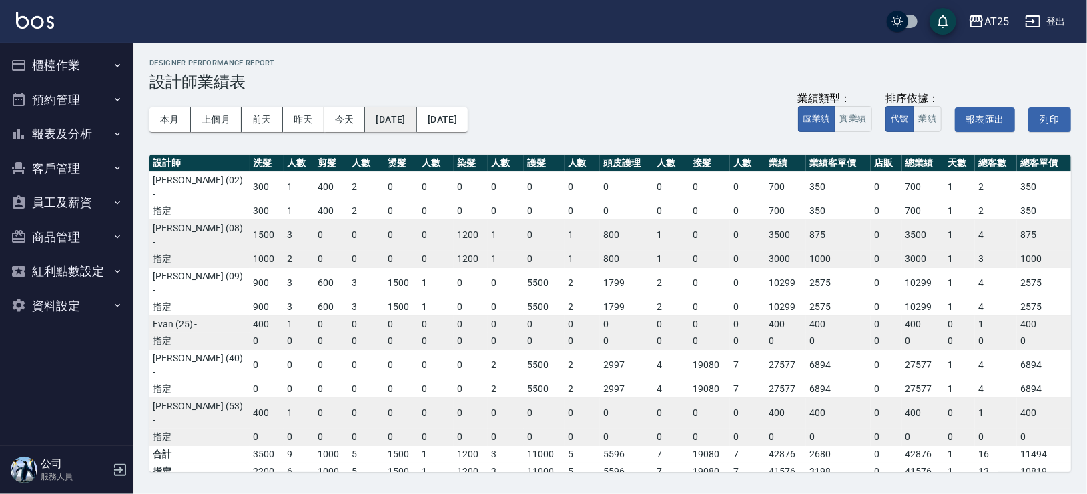
click at [384, 127] on button "[DATE]" at bounding box center [390, 119] width 51 height 25
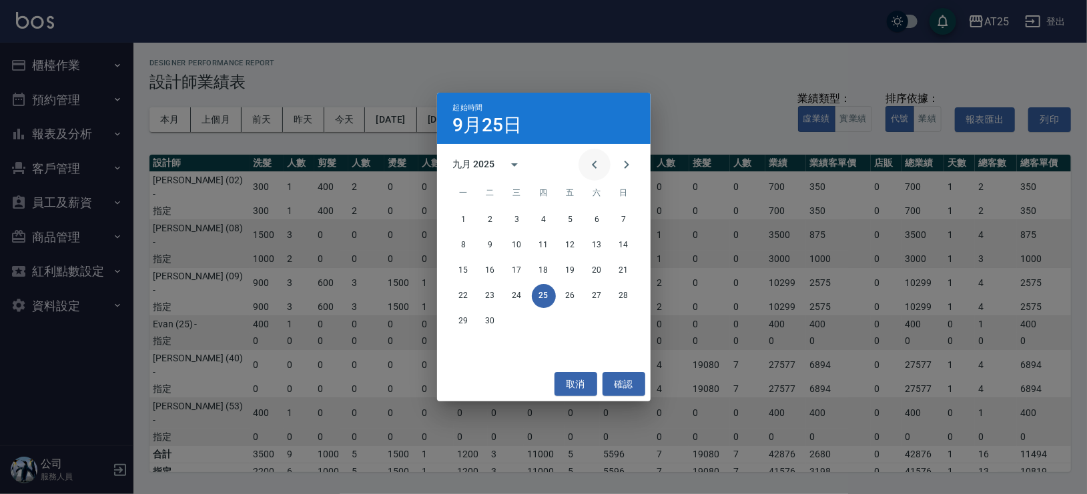
click at [600, 170] on icon "Previous month" at bounding box center [595, 165] width 16 height 16
click at [513, 163] on icon "calendar view is open, switch to year view" at bounding box center [515, 165] width 16 height 16
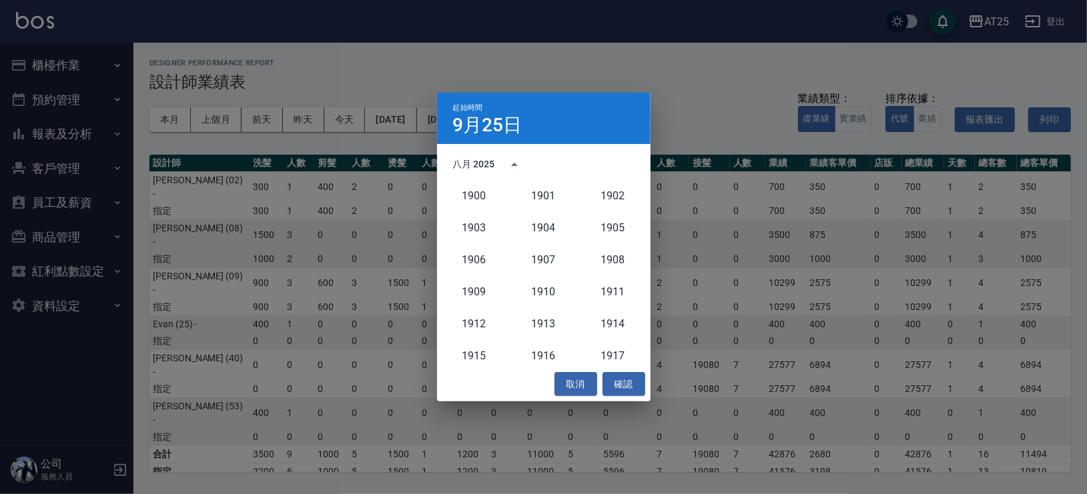
scroll to position [1235, 0]
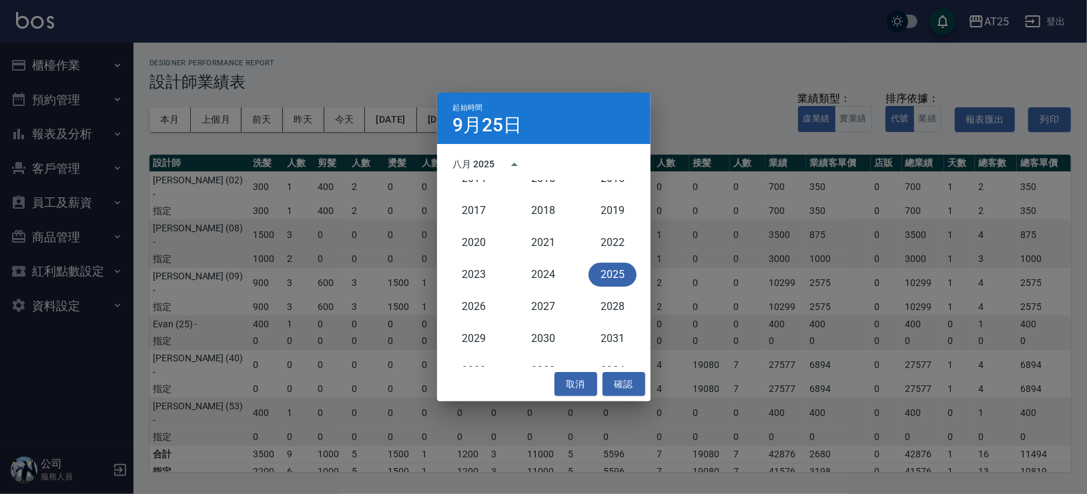
click at [601, 265] on button "2025" at bounding box center [613, 275] width 48 height 24
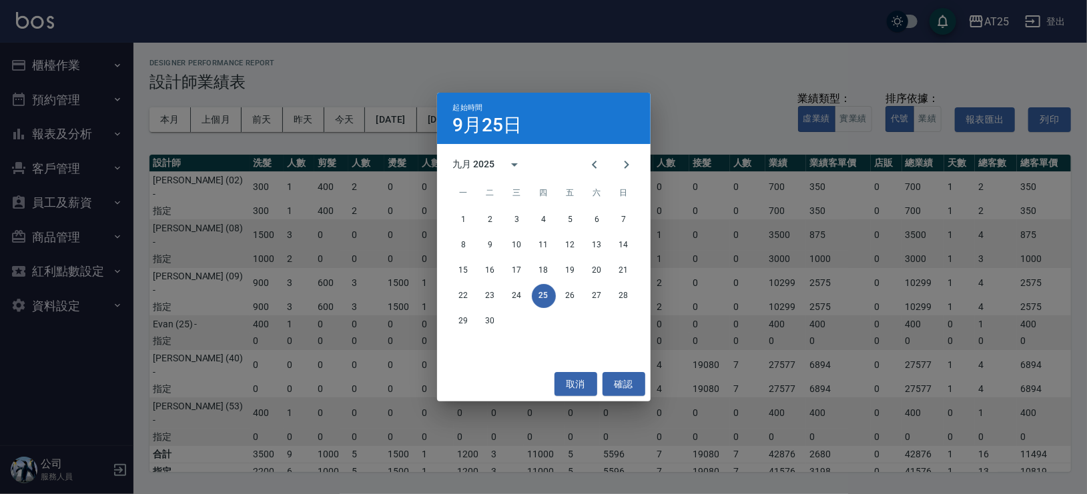
click at [462, 167] on div "九月 2025" at bounding box center [474, 164] width 42 height 14
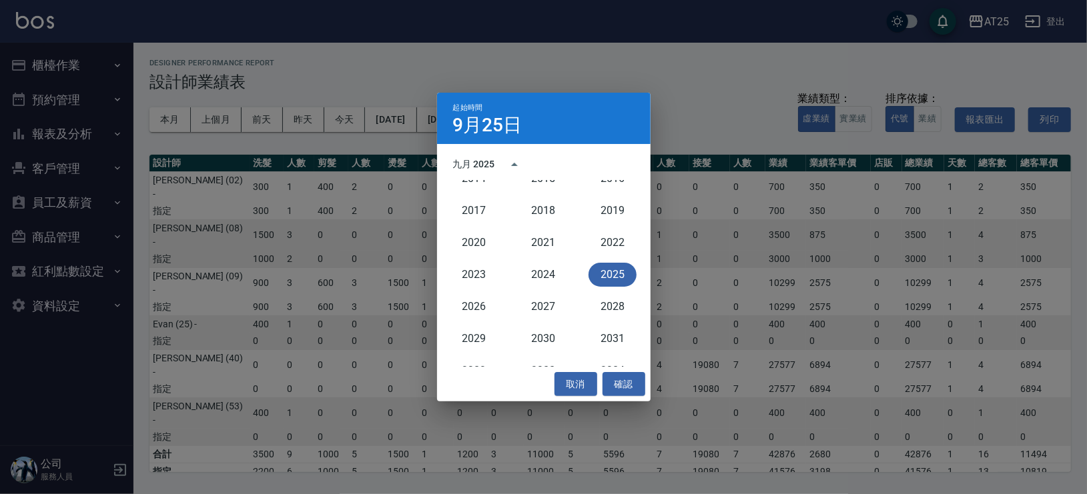
click at [603, 271] on button "2025" at bounding box center [613, 275] width 48 height 24
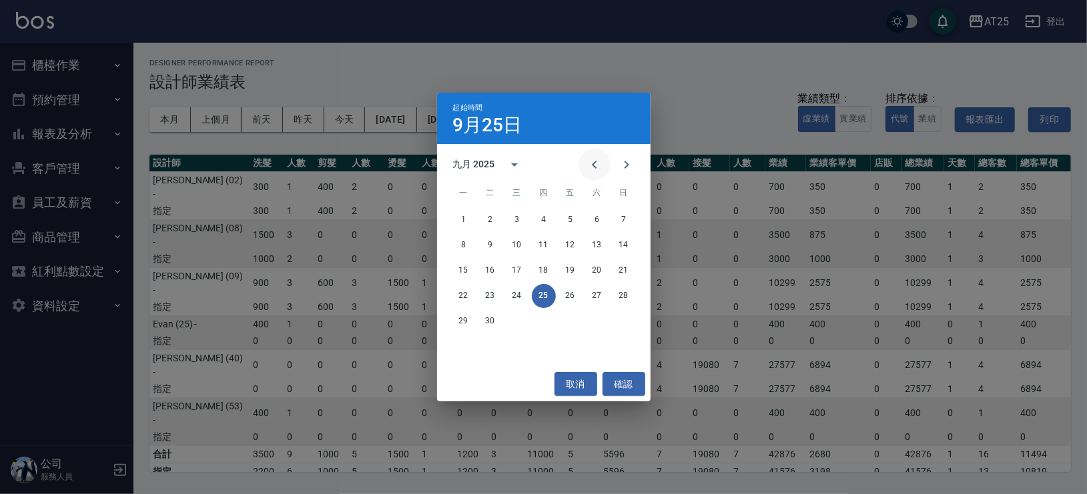
click at [596, 168] on icon "Previous month" at bounding box center [594, 165] width 5 height 8
click at [596, 167] on icon "Previous month" at bounding box center [594, 165] width 5 height 8
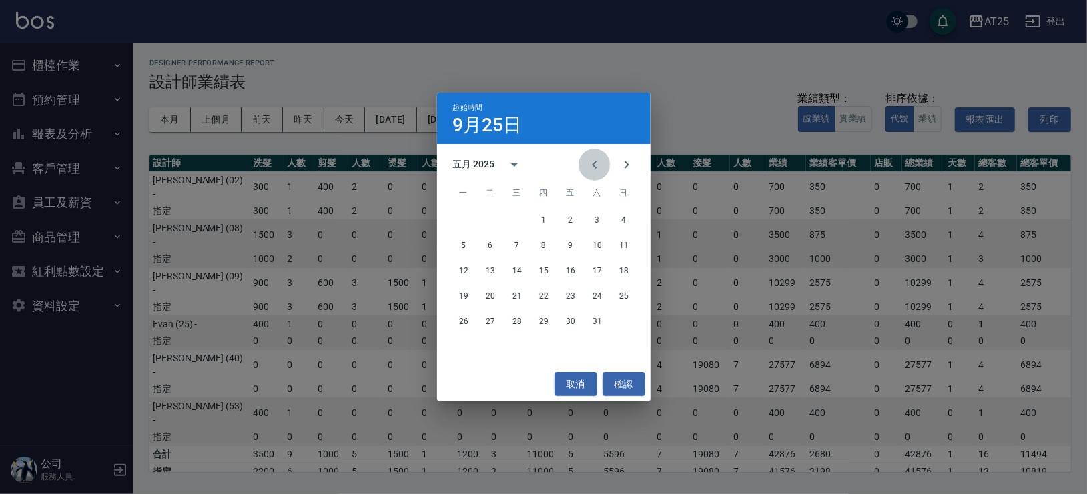
click at [596, 167] on icon "Previous month" at bounding box center [594, 165] width 5 height 8
click at [515, 225] on button "1" at bounding box center [517, 220] width 24 height 24
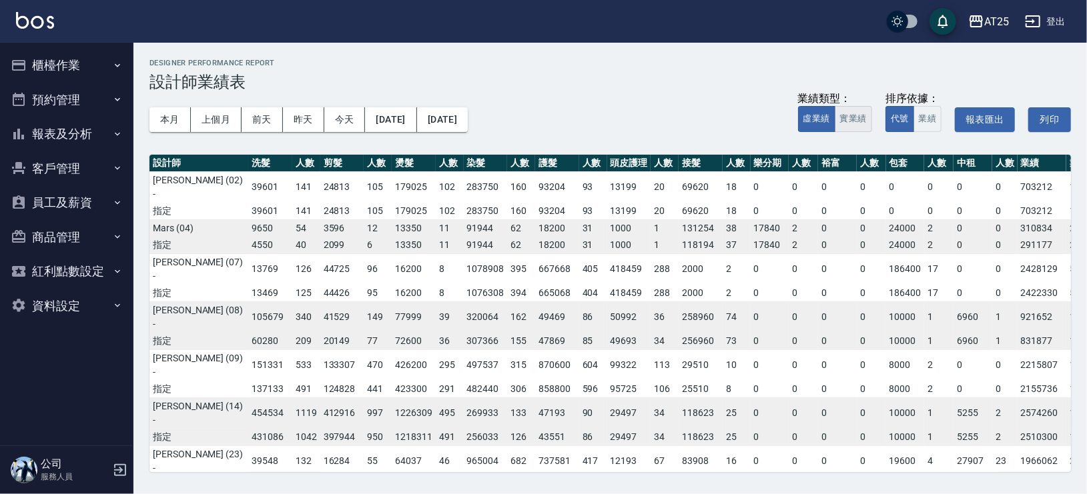
click at [861, 126] on button "實業績" at bounding box center [853, 119] width 37 height 26
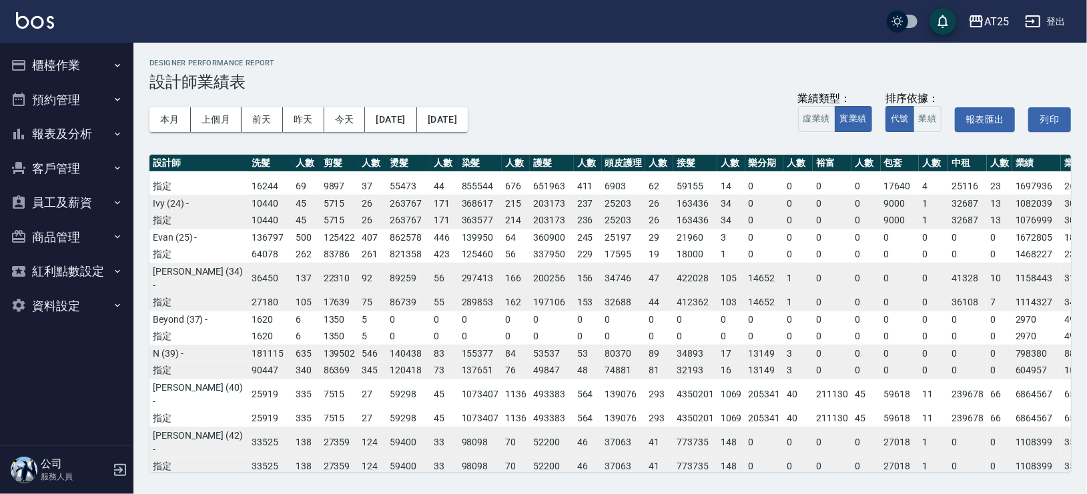
scroll to position [305, 0]
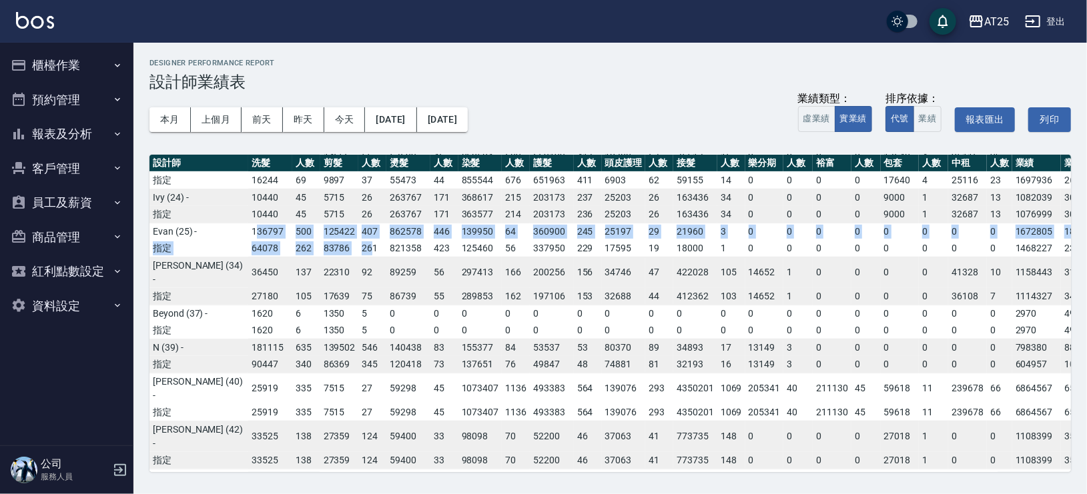
drag, startPoint x: 194, startPoint y: 264, endPoint x: 310, endPoint y: 281, distance: 117.4
click at [310, 281] on tbody "[PERSON_NAME] (02) - 35641 141 22332 105 161123 102 255375 160 82634 93 11469 2…" at bounding box center [727, 465] width 1156 height 1197
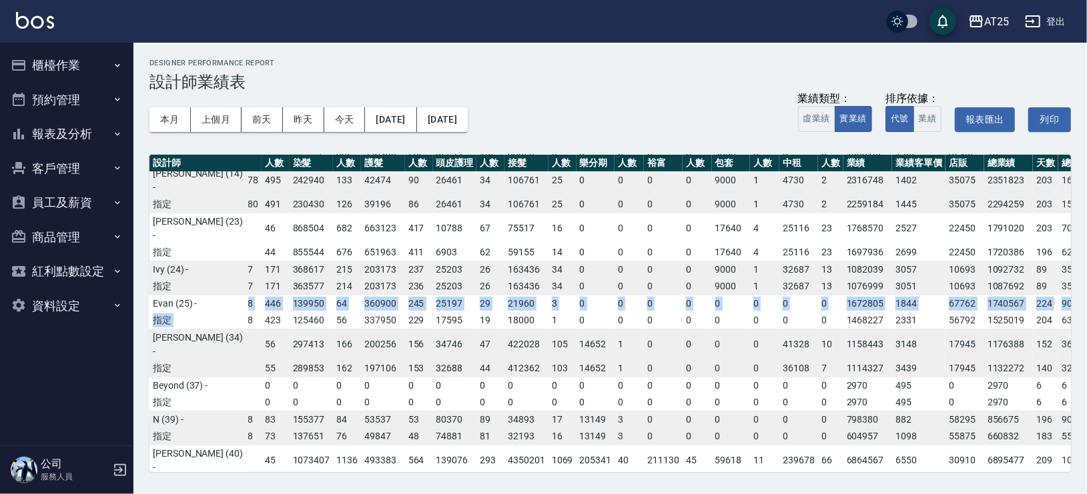
scroll to position [238, 169]
